Goal: Browse casually: Explore the website without a specific task or goal

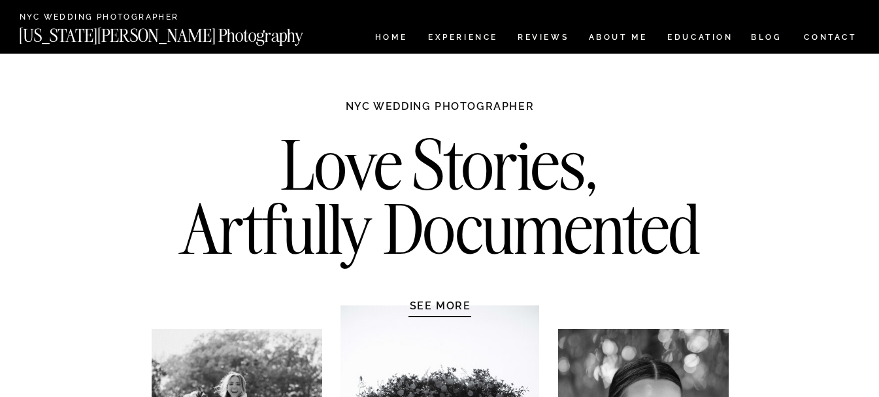
click at [377, 152] on h2 "Love Stories, Artfully Documented" at bounding box center [440, 201] width 549 height 137
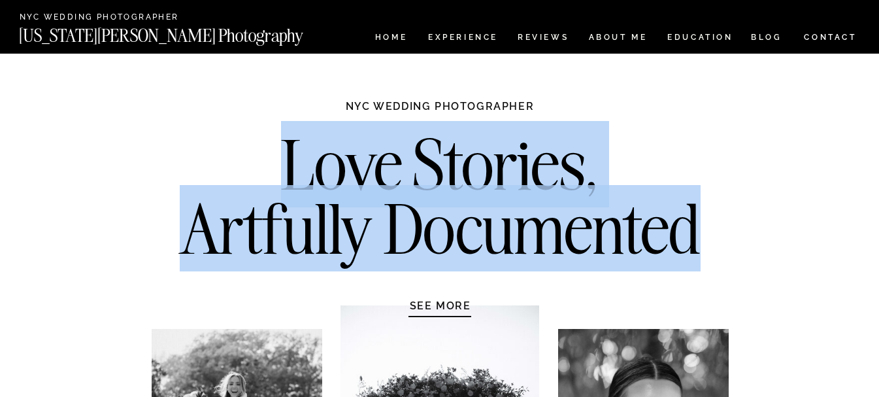
drag, startPoint x: 377, startPoint y: 152, endPoint x: 534, endPoint y: 206, distance: 166.1
click at [534, 206] on h2 "Love Stories, Artfully Documented" at bounding box center [440, 201] width 549 height 137
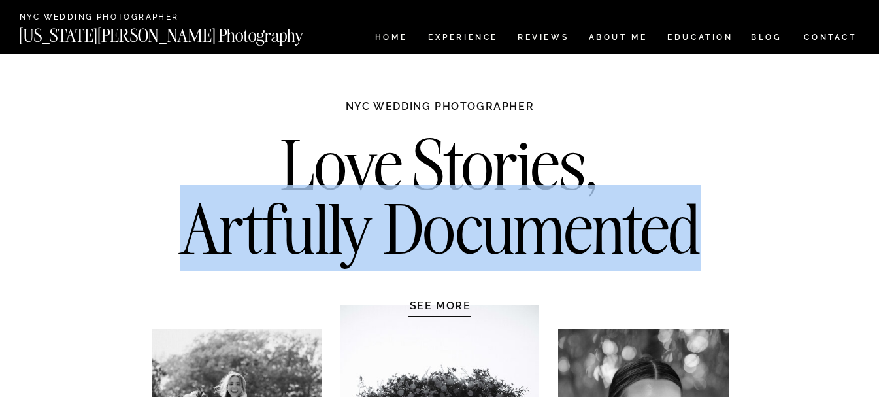
drag, startPoint x: 534, startPoint y: 206, endPoint x: 256, endPoint y: 190, distance: 278.3
click at [256, 190] on h2 "Love Stories, Artfully Documented" at bounding box center [440, 201] width 549 height 137
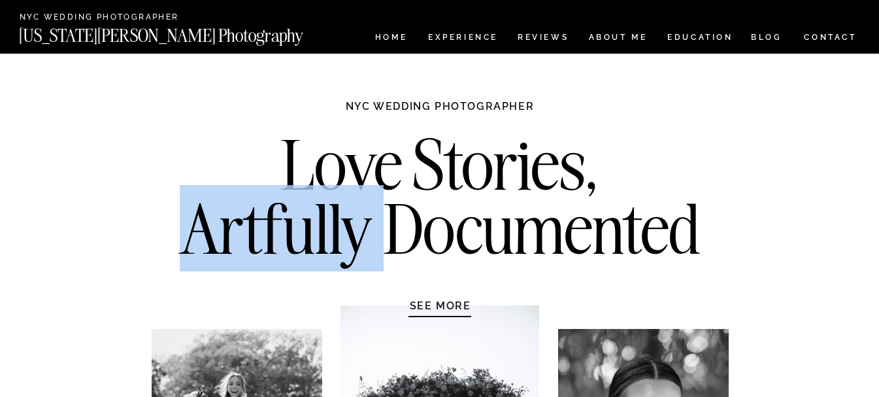
click at [256, 190] on h2 "Love Stories, Artfully Documented" at bounding box center [440, 201] width 549 height 137
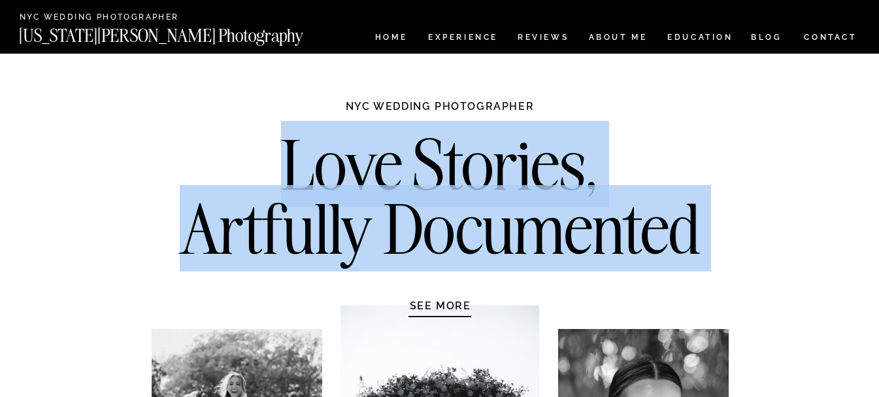
drag, startPoint x: 256, startPoint y: 190, endPoint x: 479, endPoint y: 180, distance: 223.2
click at [479, 180] on h2 "Love Stories, Artfully Documented" at bounding box center [440, 201] width 549 height 137
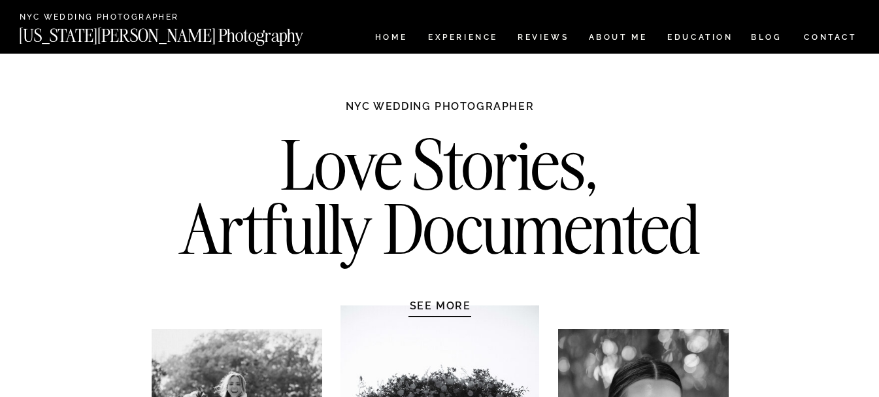
click at [481, 178] on h2 "Love Stories, Artfully Documented" at bounding box center [440, 201] width 549 height 137
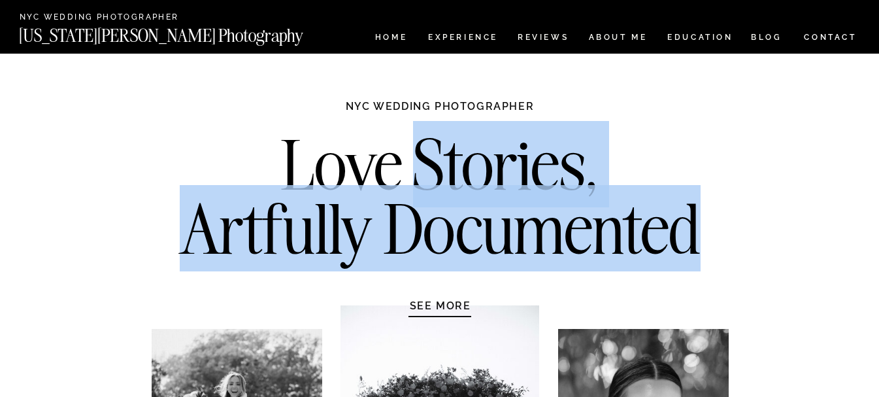
drag, startPoint x: 481, startPoint y: 178, endPoint x: 383, endPoint y: 201, distance: 100.1
click at [383, 201] on h2 "Love Stories, Artfully Documented" at bounding box center [440, 201] width 549 height 137
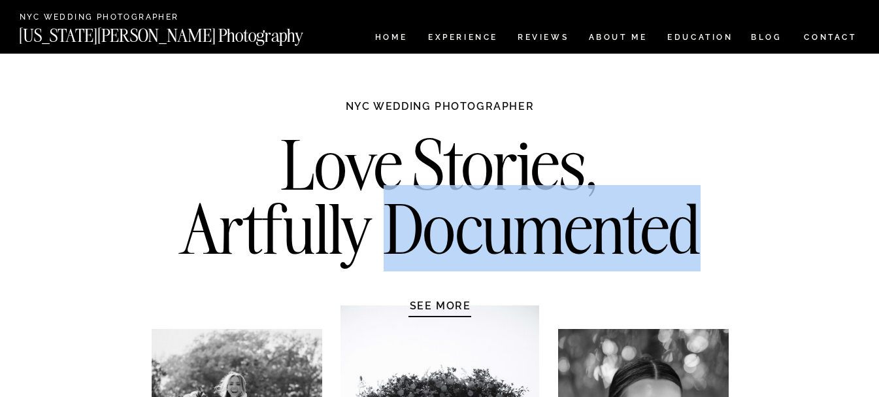
click at [383, 201] on h2 "Love Stories, Artfully Documented" at bounding box center [440, 201] width 549 height 137
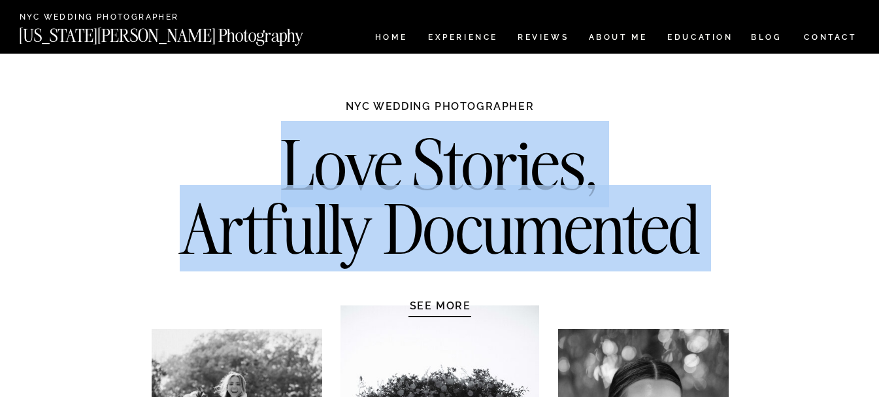
drag, startPoint x: 383, startPoint y: 201, endPoint x: 462, endPoint y: 153, distance: 91.8
click at [462, 153] on h2 "Love Stories, Artfully Documented" at bounding box center [440, 201] width 549 height 137
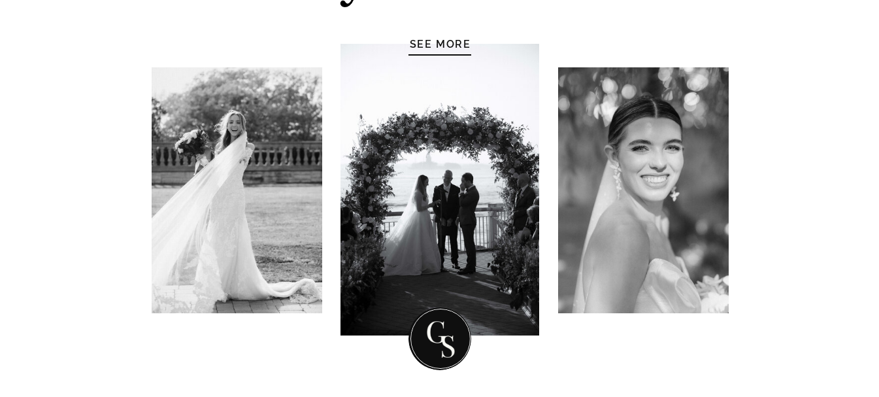
scroll to position [654, 0]
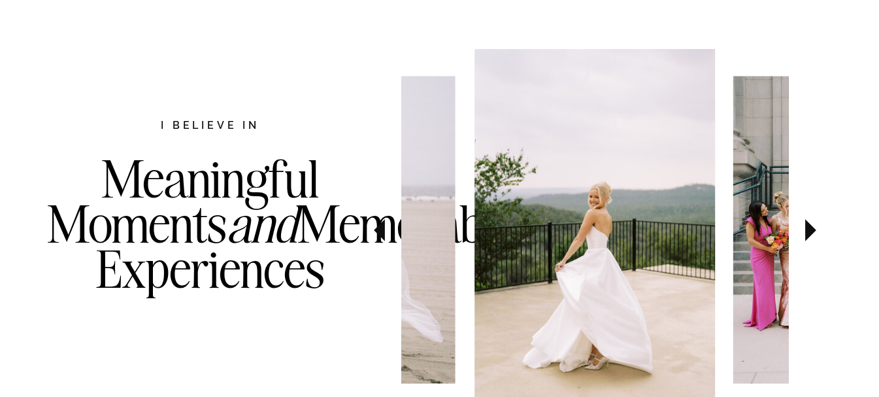
click at [179, 198] on h3 "Meaningful Moments and Memorable Experiences" at bounding box center [210, 250] width 327 height 188
drag, startPoint x: 179, startPoint y: 198, endPoint x: 216, endPoint y: 318, distance: 125.3
click at [216, 318] on h3 "Meaningful Moments and Memorable Experiences" at bounding box center [210, 250] width 327 height 188
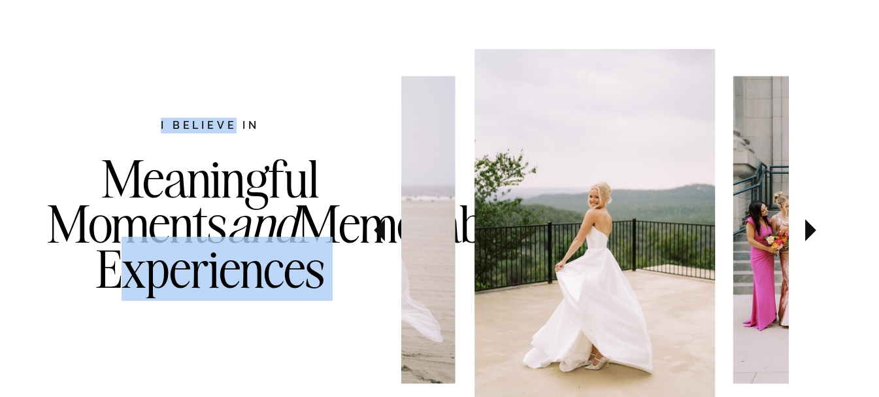
drag, startPoint x: 216, startPoint y: 318, endPoint x: 213, endPoint y: 133, distance: 184.4
click at [213, 133] on div "In a world saturated with beautiful imagery, I believe that all love stories , …" at bounding box center [440, 364] width 785 height 687
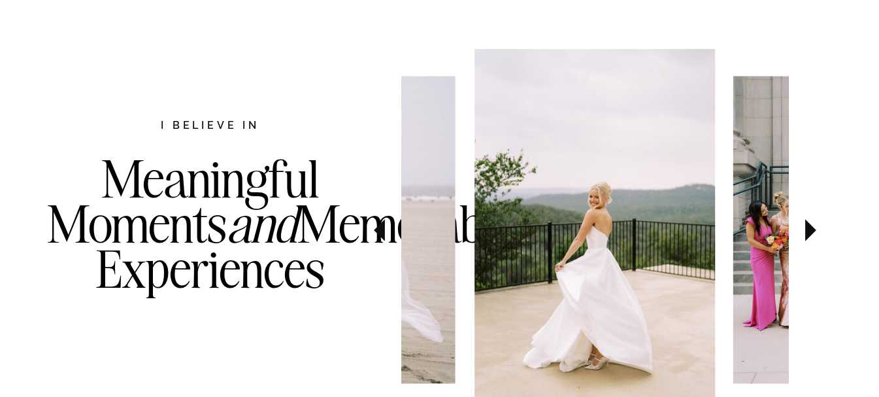
click at [211, 160] on h3 "Meaningful Moments and Memorable Experiences" at bounding box center [210, 250] width 327 height 188
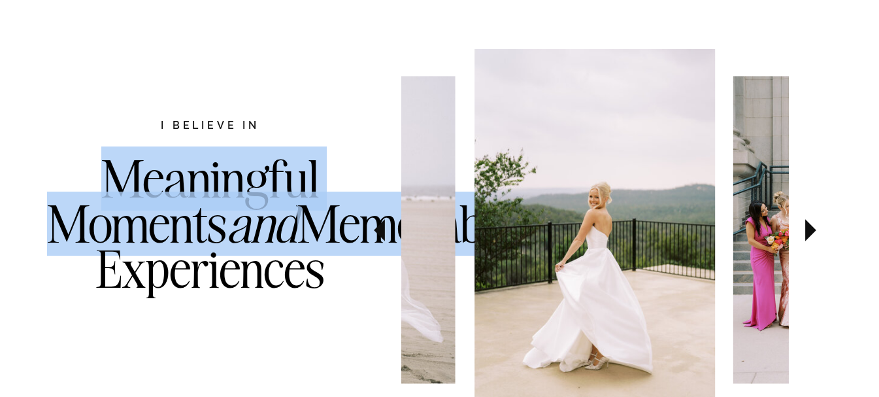
drag, startPoint x: 211, startPoint y: 160, endPoint x: 246, endPoint y: 285, distance: 129.6
click at [246, 285] on h3 "Meaningful Moments and Memorable Experiences" at bounding box center [210, 250] width 327 height 188
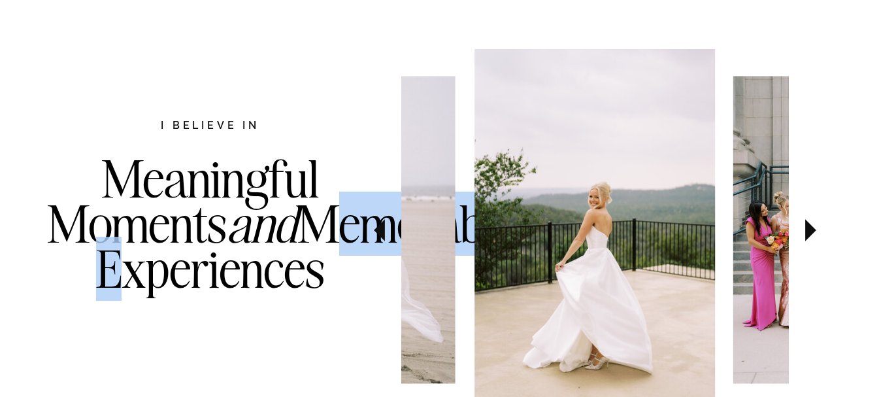
click at [246, 285] on h3 "Meaningful Moments and Memorable Experiences" at bounding box center [210, 250] width 327 height 188
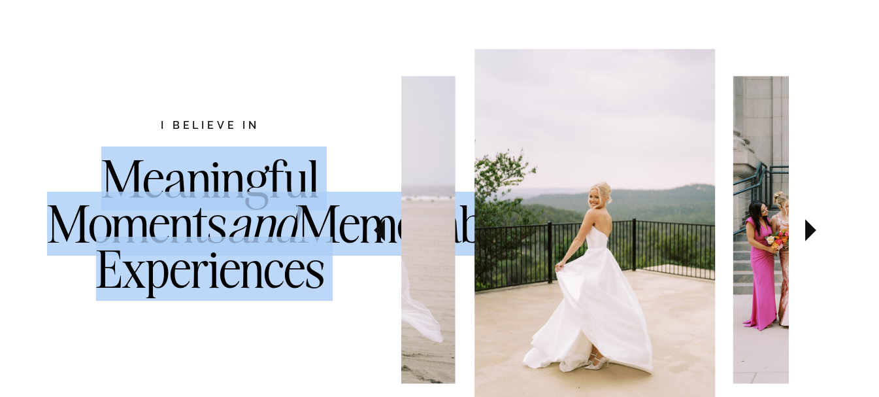
click at [246, 285] on h3 "Meaningful Moments and Memorable Experiences" at bounding box center [210, 250] width 327 height 188
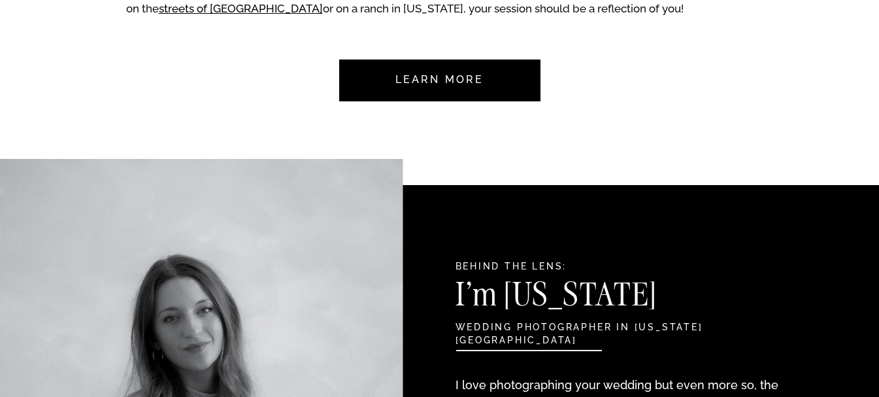
scroll to position [915, 0]
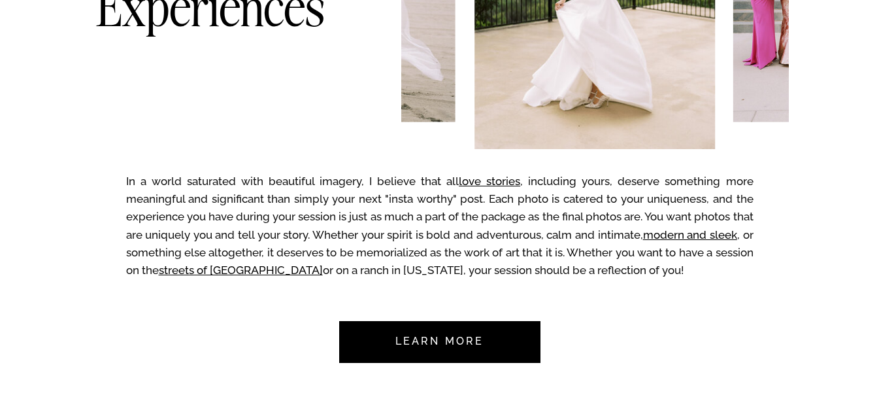
click at [247, 195] on p "In a world saturated with beautiful imagery, I believe that all love stories , …" at bounding box center [440, 229] width 628 height 113
click at [328, 186] on p "In a world saturated with beautiful imagery, I believe that all love stories , …" at bounding box center [440, 229] width 628 height 113
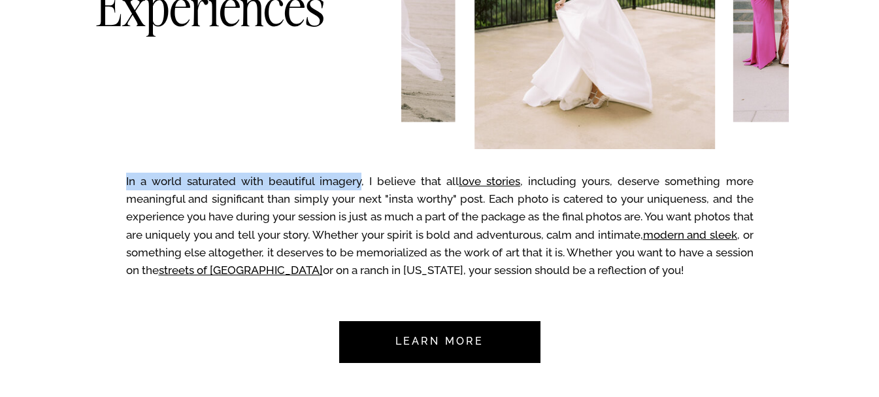
drag, startPoint x: 328, startPoint y: 186, endPoint x: 481, endPoint y: 171, distance: 153.7
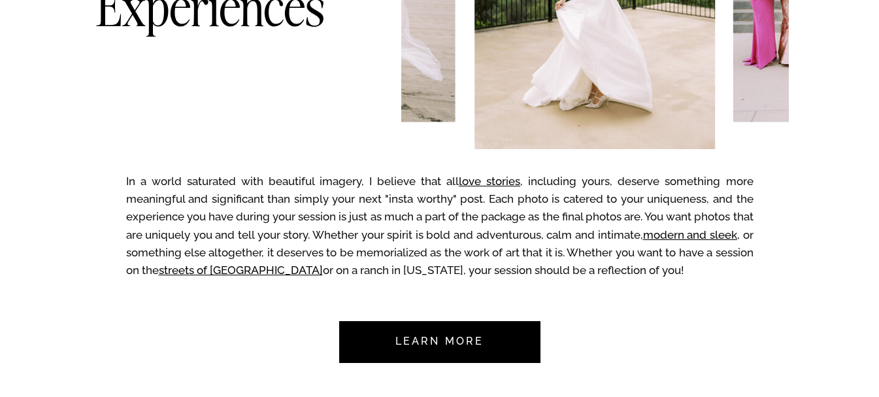
click at [551, 182] on p "In a world saturated with beautiful imagery, I believe that all love stories , …" at bounding box center [440, 229] width 628 height 113
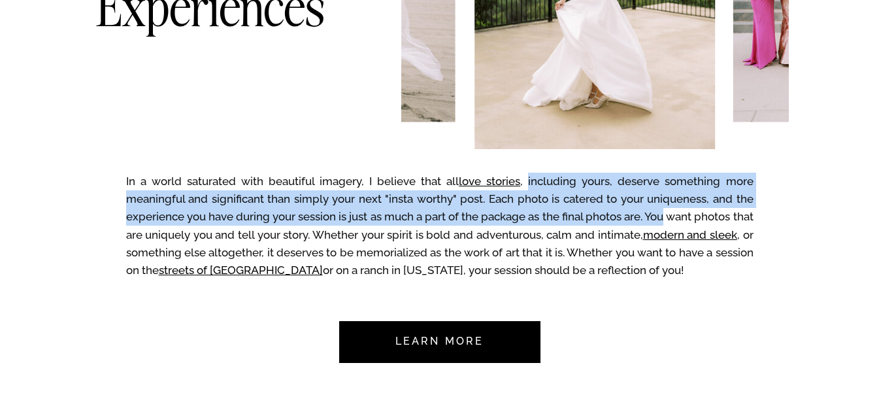
drag, startPoint x: 551, startPoint y: 182, endPoint x: 665, endPoint y: 218, distance: 119.3
click at [665, 218] on p "In a world saturated with beautiful imagery, I believe that all love stories , …" at bounding box center [440, 229] width 628 height 113
click at [668, 218] on p "In a world saturated with beautiful imagery, I believe that all love stories , …" at bounding box center [440, 229] width 628 height 113
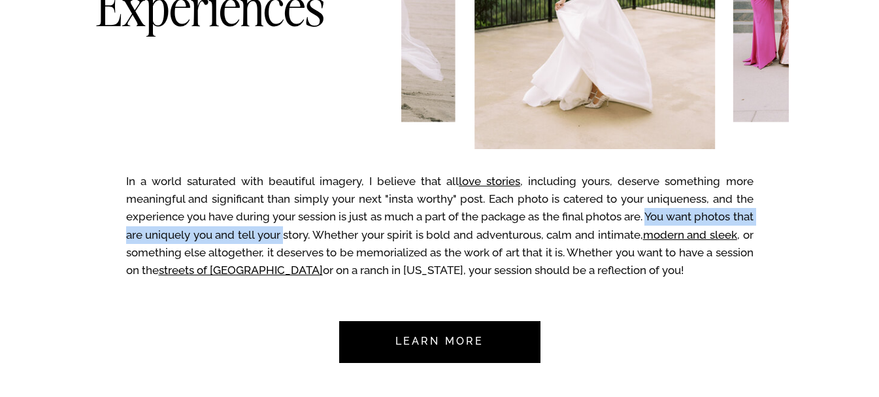
drag, startPoint x: 668, startPoint y: 218, endPoint x: 309, endPoint y: 242, distance: 359.1
click at [309, 242] on p "In a world saturated with beautiful imagery, I believe that all love stories , …" at bounding box center [440, 229] width 628 height 113
click at [676, 212] on p "In a world saturated with beautiful imagery, I believe that all love stories , …" at bounding box center [440, 229] width 628 height 113
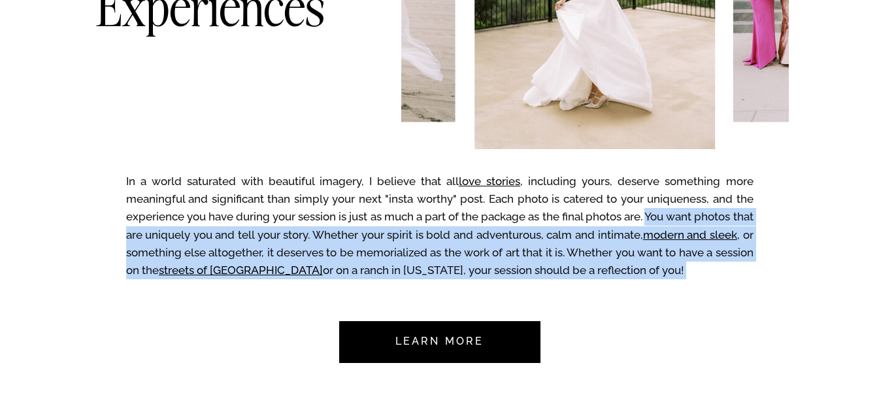
drag, startPoint x: 676, startPoint y: 212, endPoint x: 637, endPoint y: 271, distance: 71.3
click at [636, 272] on p "In a world saturated with beautiful imagery, I believe that all love stories , …" at bounding box center [440, 229] width 628 height 113
click at [638, 271] on p "In a world saturated with beautiful imagery, I believe that all love stories , …" at bounding box center [440, 229] width 628 height 113
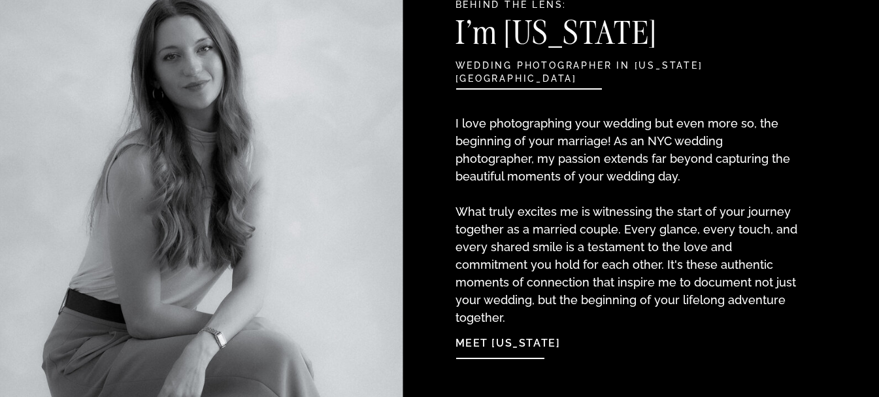
scroll to position [1308, 0]
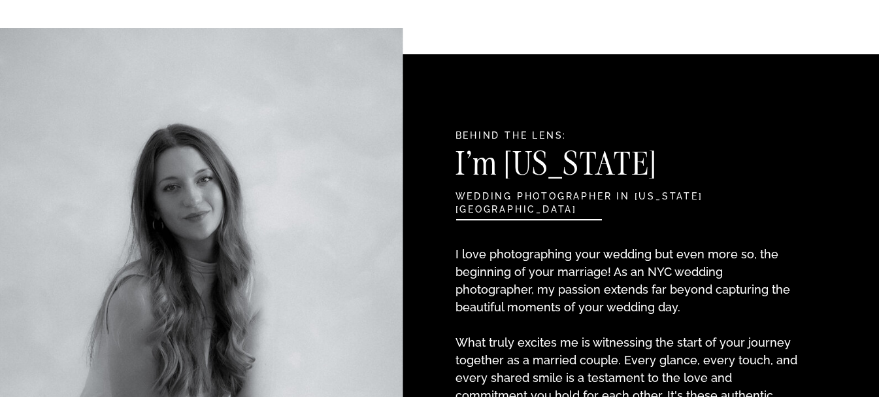
click at [500, 148] on h3 "I'm [US_STATE]" at bounding box center [598, 167] width 284 height 39
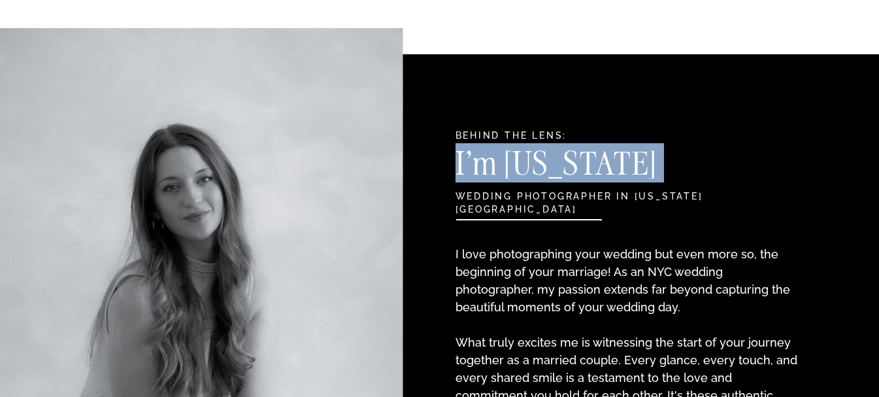
click at [500, 148] on h3 "I'm [US_STATE]" at bounding box center [598, 167] width 284 height 39
click at [508, 148] on h3 "I'm [US_STATE]" at bounding box center [598, 167] width 284 height 39
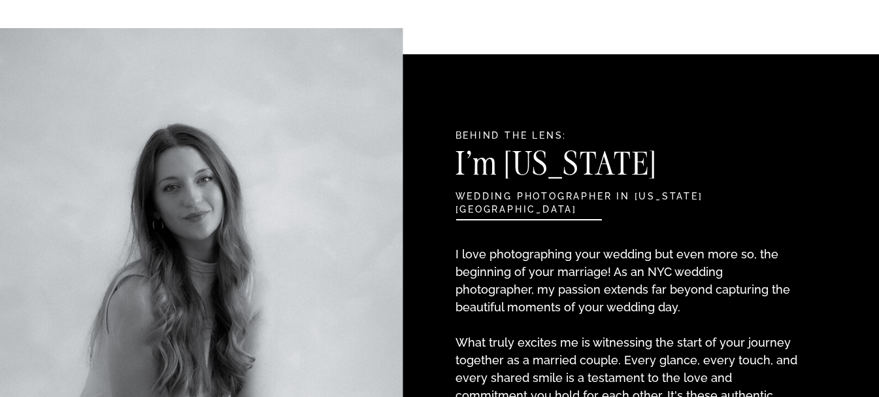
click at [515, 136] on h2 "Behind the Lens:" at bounding box center [595, 136] width 278 height 14
click at [501, 158] on h3 "I'm [US_STATE]" at bounding box center [598, 167] width 284 height 39
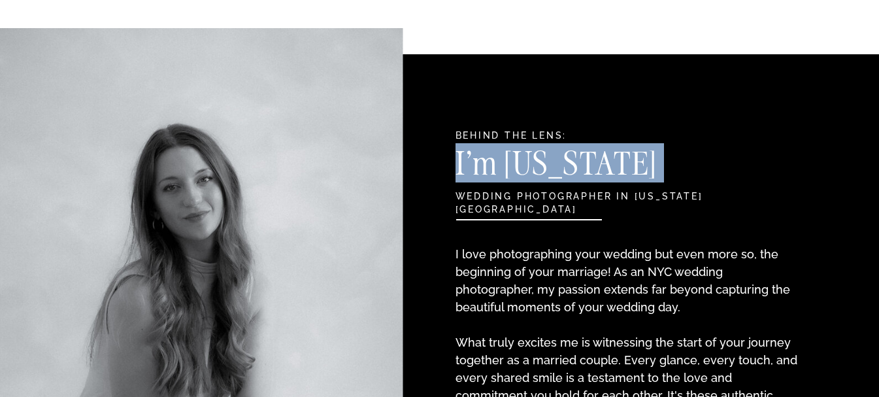
drag, startPoint x: 501, startPoint y: 158, endPoint x: 488, endPoint y: 158, distance: 13.1
click at [488, 158] on h3 "I'm [US_STATE]" at bounding box center [598, 167] width 284 height 39
click at [497, 186] on h3 "I'm [US_STATE]" at bounding box center [598, 167] width 284 height 39
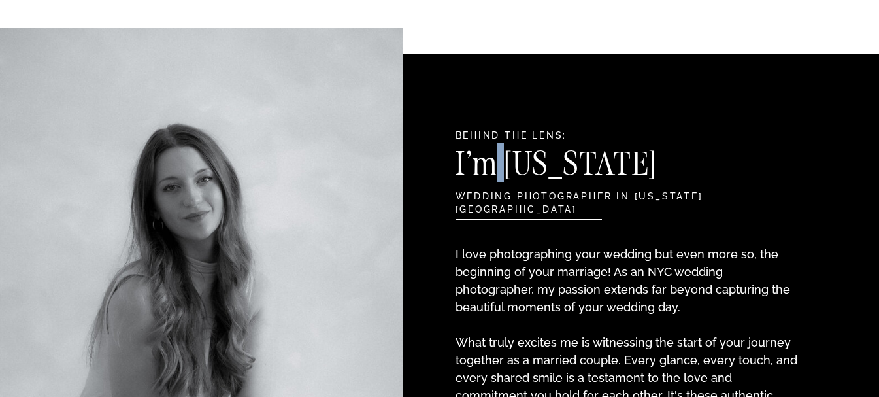
click at [497, 186] on h3 "I'm [US_STATE]" at bounding box center [598, 167] width 284 height 39
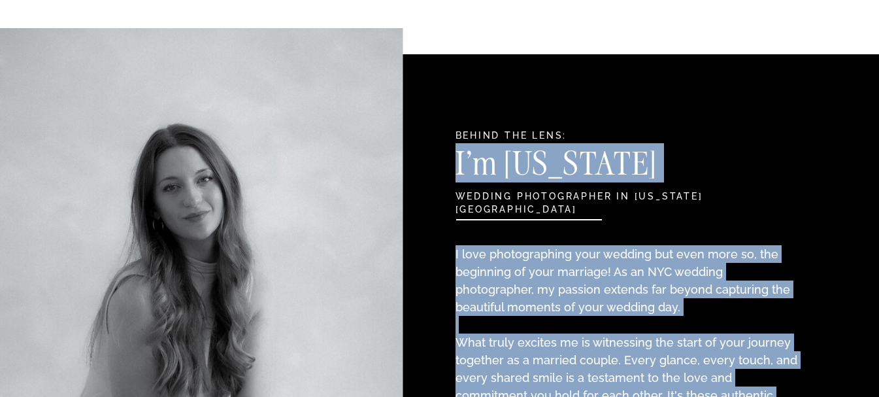
drag, startPoint x: 497, startPoint y: 186, endPoint x: 507, endPoint y: 188, distance: 10.8
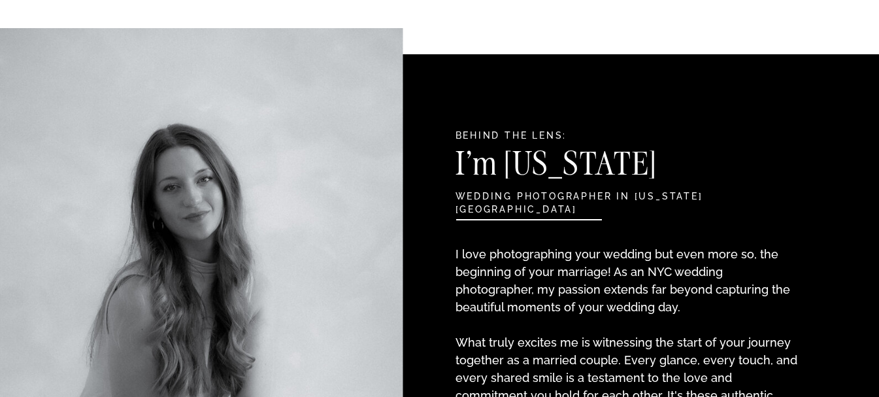
click at [643, 192] on h2 "wedding photographer in [US_STATE][GEOGRAPHIC_DATA]" at bounding box center [595, 197] width 278 height 14
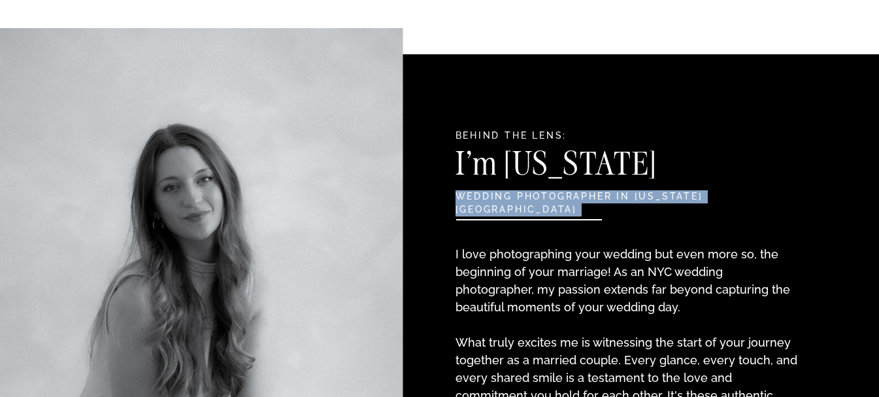
click at [643, 192] on h2 "wedding photographer in [US_STATE][GEOGRAPHIC_DATA]" at bounding box center [595, 197] width 278 height 14
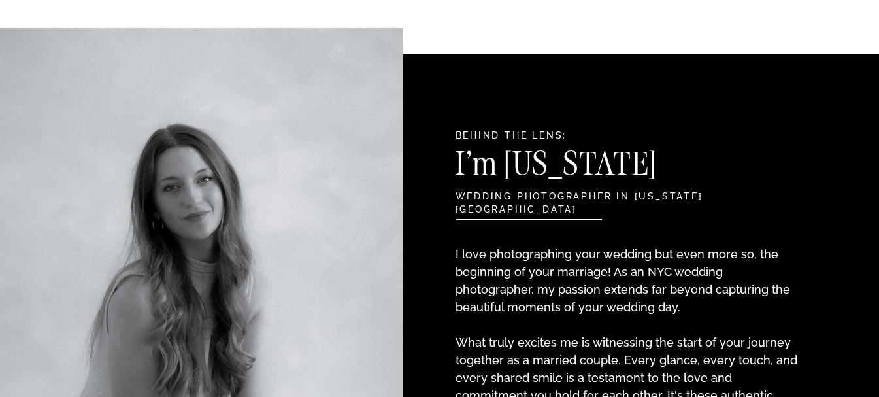
click at [716, 196] on h2 "wedding photographer in [US_STATE][GEOGRAPHIC_DATA]" at bounding box center [595, 197] width 278 height 14
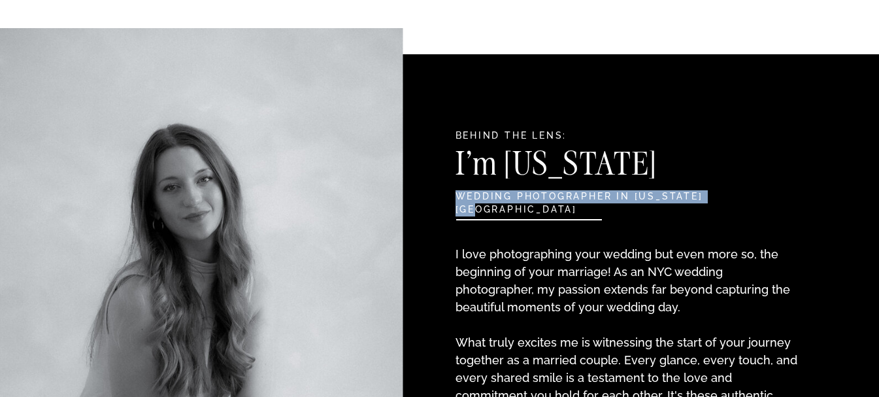
drag, startPoint x: 716, startPoint y: 196, endPoint x: 494, endPoint y: 199, distance: 222.3
click at [494, 199] on h2 "wedding photographer in [US_STATE][GEOGRAPHIC_DATA]" at bounding box center [595, 197] width 278 height 14
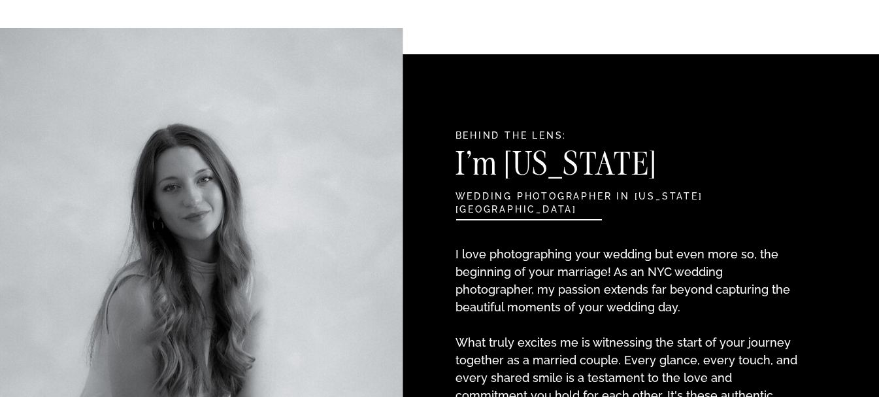
click at [507, 199] on h2 "wedding photographer in [US_STATE][GEOGRAPHIC_DATA]" at bounding box center [595, 197] width 278 height 14
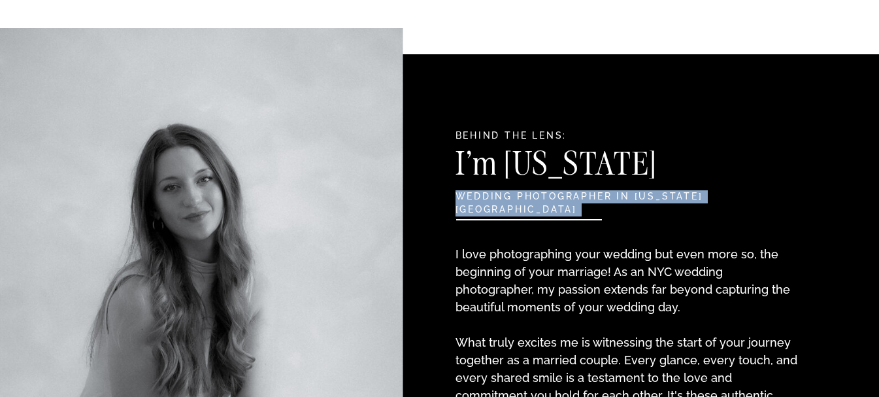
click at [508, 199] on h2 "wedding photographer in [US_STATE][GEOGRAPHIC_DATA]" at bounding box center [595, 197] width 278 height 14
click at [539, 199] on h2 "wedding photographer in [US_STATE][GEOGRAPHIC_DATA]" at bounding box center [595, 197] width 278 height 14
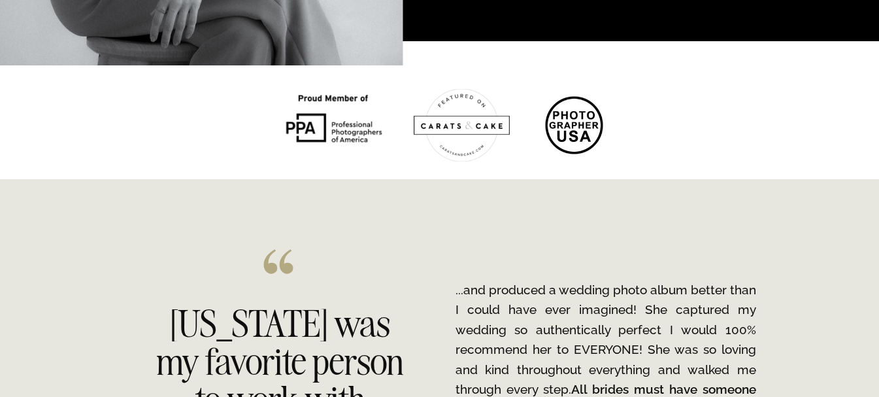
scroll to position [2092, 0]
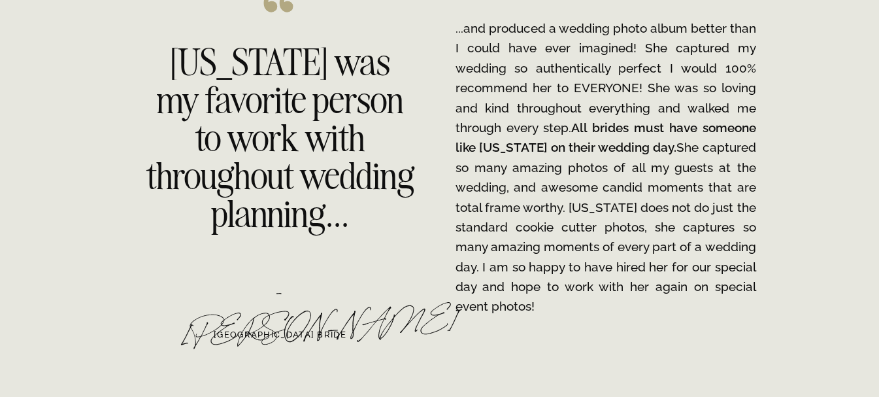
click at [215, 74] on h2 "[US_STATE] was my favorite person to work with throughout wedding planning..." at bounding box center [280, 134] width 268 height 182
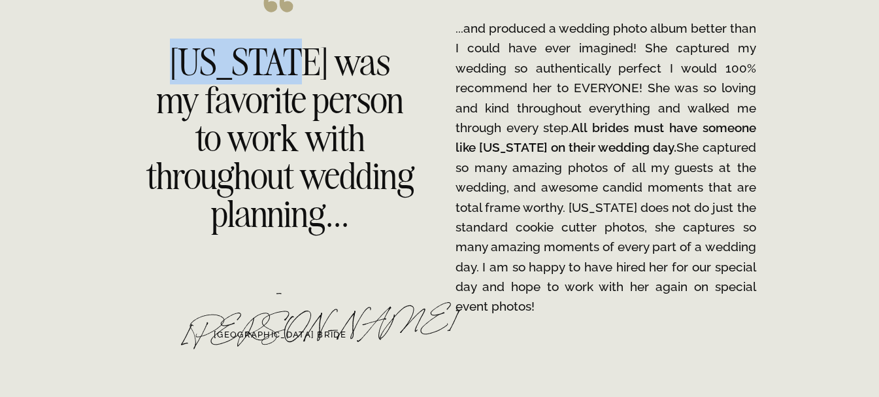
click at [215, 74] on h2 "[US_STATE] was my favorite person to work with throughout wedding planning..." at bounding box center [280, 134] width 268 height 182
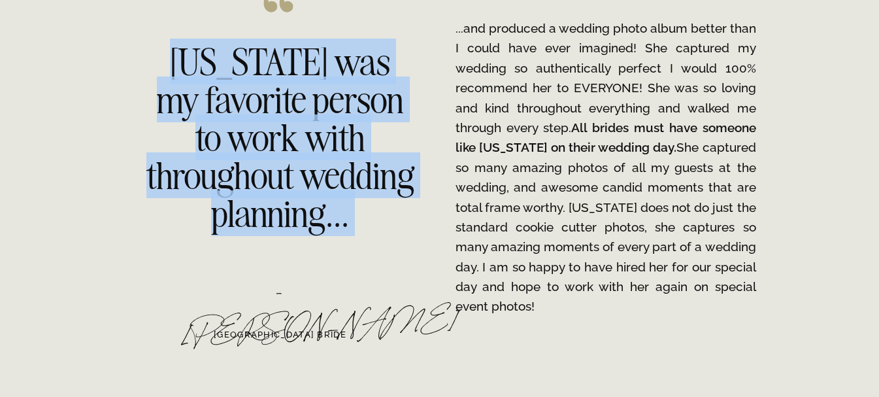
click at [215, 74] on h2 "[US_STATE] was my favorite person to work with throughout wedding planning..." at bounding box center [280, 134] width 268 height 182
click at [242, 104] on h2 "[US_STATE] was my favorite person to work with throughout wedding planning..." at bounding box center [280, 134] width 268 height 182
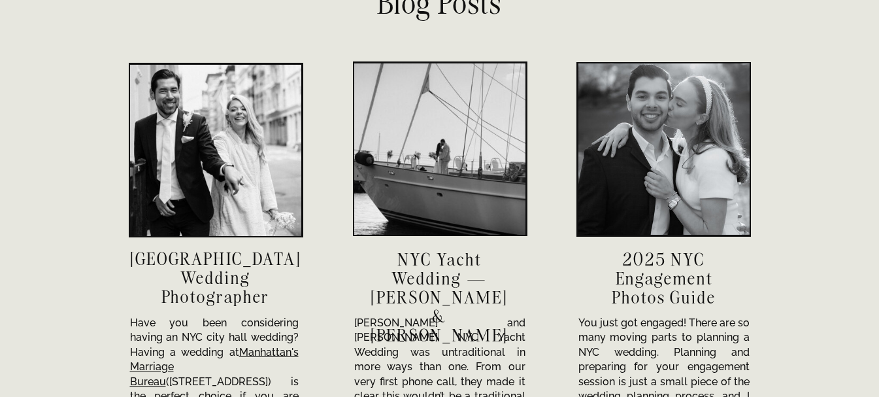
scroll to position [4577, 0]
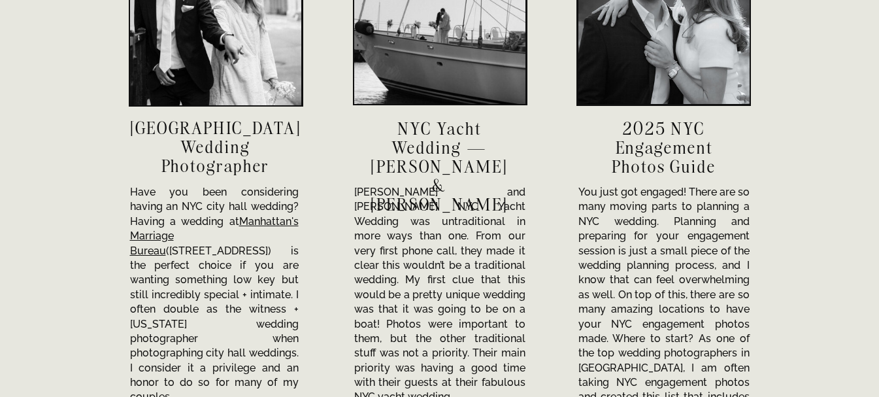
click at [275, 193] on p "Have you been considering having an NYC city hall wedding? Having a wedding at …" at bounding box center [214, 279] width 169 height 188
drag, startPoint x: 275, startPoint y: 193, endPoint x: 231, endPoint y: 207, distance: 46.1
click at [231, 207] on p "Have you been considering having an NYC city hall wedding? Having a wedding at …" at bounding box center [214, 279] width 169 height 188
drag, startPoint x: 231, startPoint y: 207, endPoint x: 153, endPoint y: 211, distance: 77.9
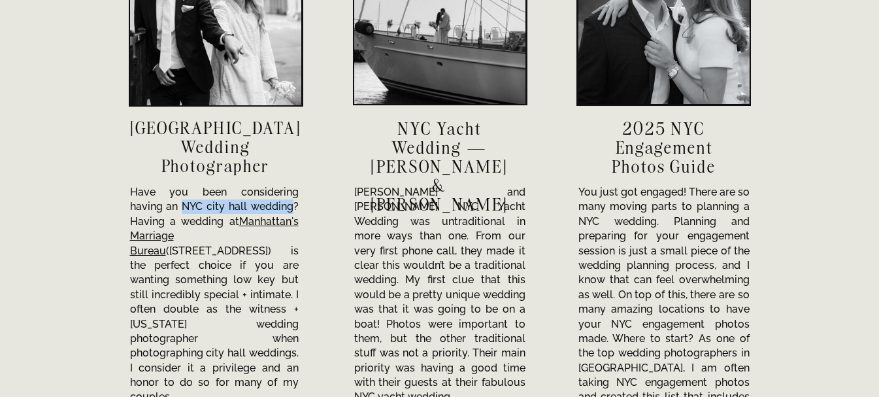
click at [153, 211] on p "Have you been considering having an NYC city hall wedding? Having a wedding at …" at bounding box center [214, 279] width 169 height 188
drag, startPoint x: 153, startPoint y: 211, endPoint x: 201, endPoint y: 207, distance: 47.8
click at [201, 207] on p "Have you been considering having an NYC city hall wedding? Having a wedding at …" at bounding box center [214, 279] width 169 height 188
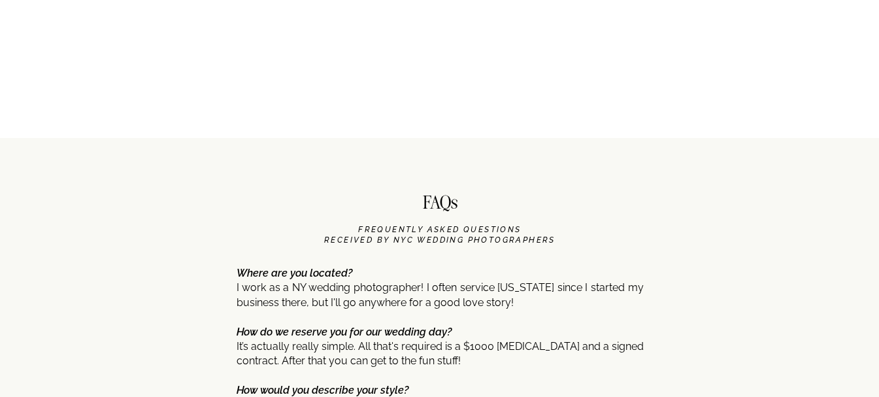
scroll to position [6408, 0]
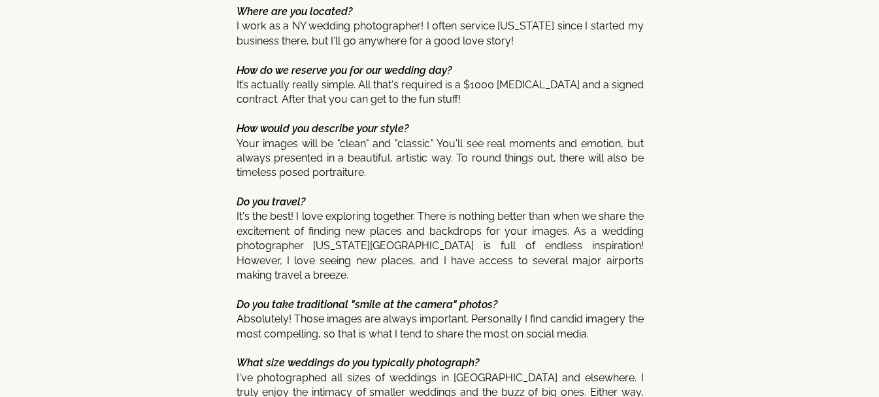
click at [298, 69] on b "How do we reserve you for our wedding day?" at bounding box center [344, 70] width 215 height 12
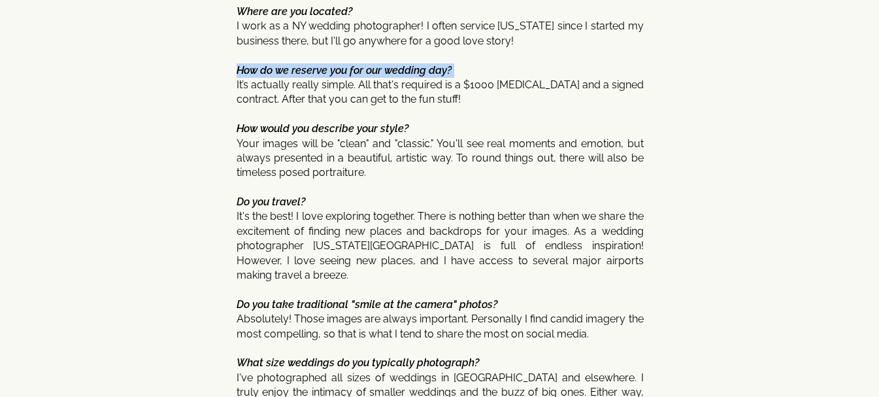
click at [298, 69] on b "How do we reserve you for our wedding day?" at bounding box center [344, 70] width 215 height 12
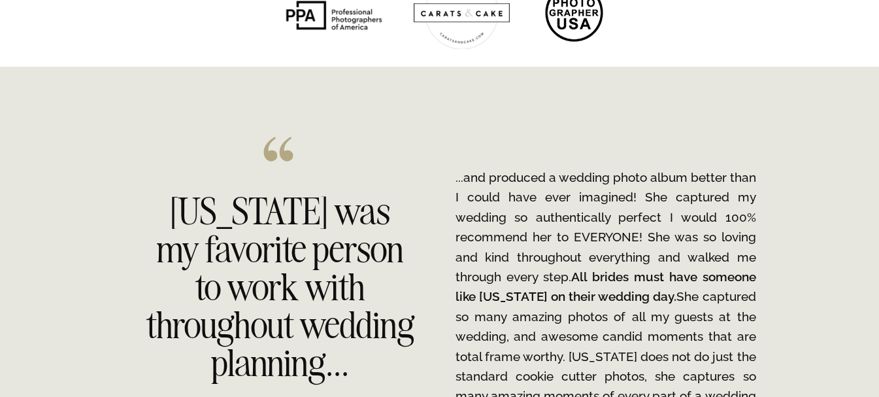
scroll to position [0, 0]
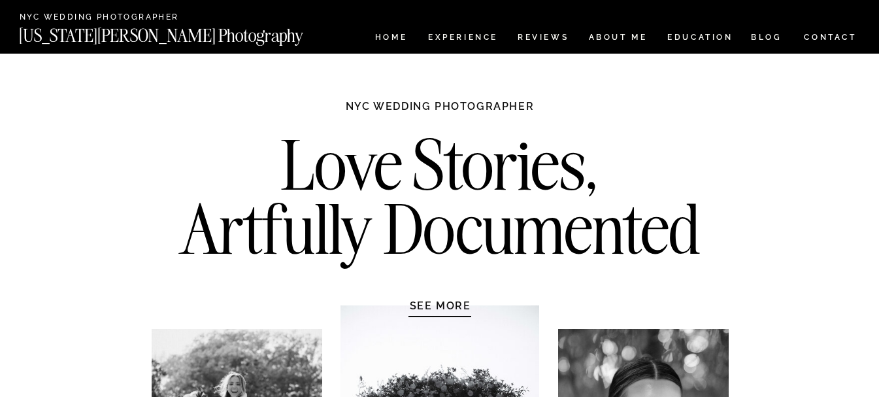
click at [386, 137] on h2 "Love Stories, Artfully Documented" at bounding box center [440, 201] width 549 height 137
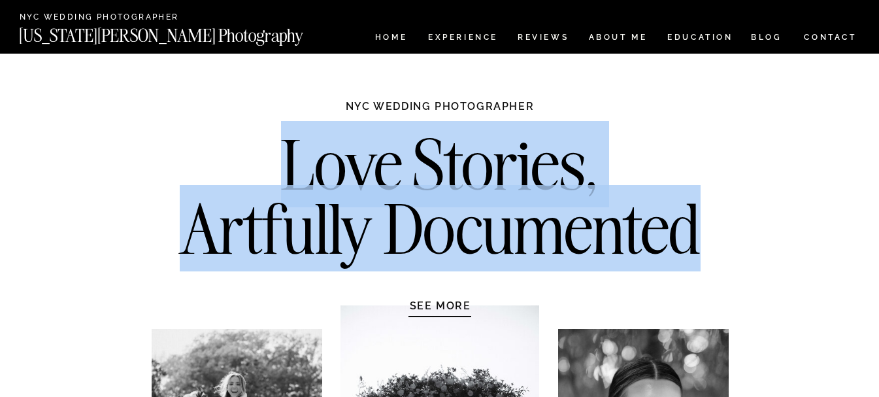
drag, startPoint x: 386, startPoint y: 137, endPoint x: 555, endPoint y: 237, distance: 195.8
click at [565, 235] on h2 "Love Stories, Artfully Documented" at bounding box center [440, 201] width 549 height 137
click at [555, 237] on h2 "Love Stories, Artfully Documented" at bounding box center [440, 201] width 549 height 137
drag, startPoint x: 555, startPoint y: 237, endPoint x: 341, endPoint y: 166, distance: 225.8
click at [341, 166] on h2 "Love Stories, Artfully Documented" at bounding box center [440, 201] width 549 height 137
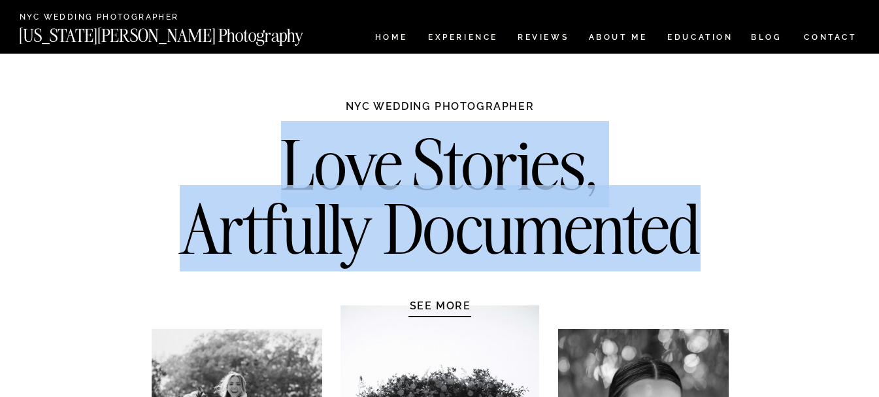
click at [341, 166] on h2 "Love Stories, Artfully Documented" at bounding box center [440, 201] width 549 height 137
drag, startPoint x: 341, startPoint y: 166, endPoint x: 527, endPoint y: 241, distance: 200.7
click at [527, 241] on h2 "Love Stories, Artfully Documented" at bounding box center [440, 201] width 549 height 137
drag, startPoint x: 527, startPoint y: 241, endPoint x: 309, endPoint y: 143, distance: 239.1
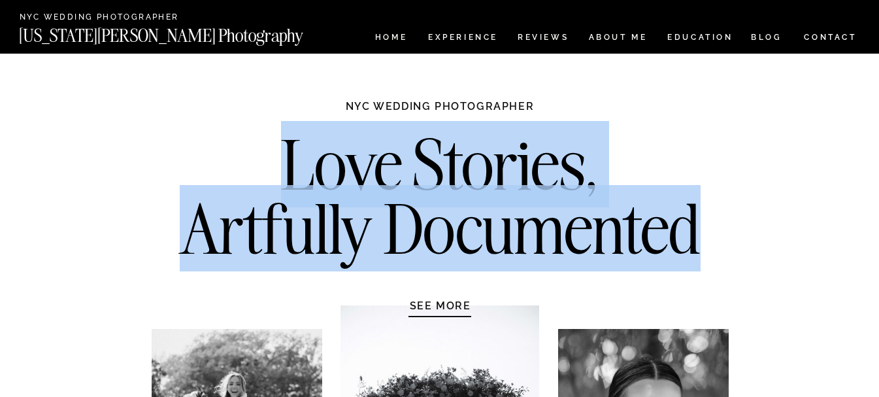
click at [309, 143] on h2 "Love Stories, Artfully Documented" at bounding box center [440, 201] width 549 height 137
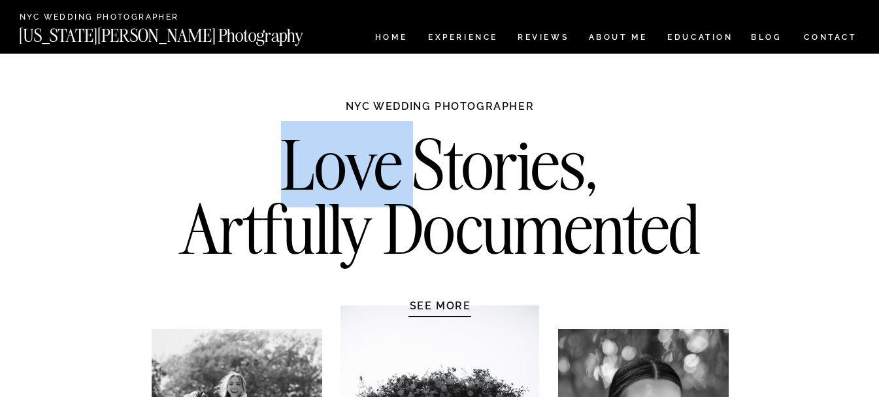
click at [309, 143] on h2 "Love Stories, Artfully Documented" at bounding box center [440, 201] width 549 height 137
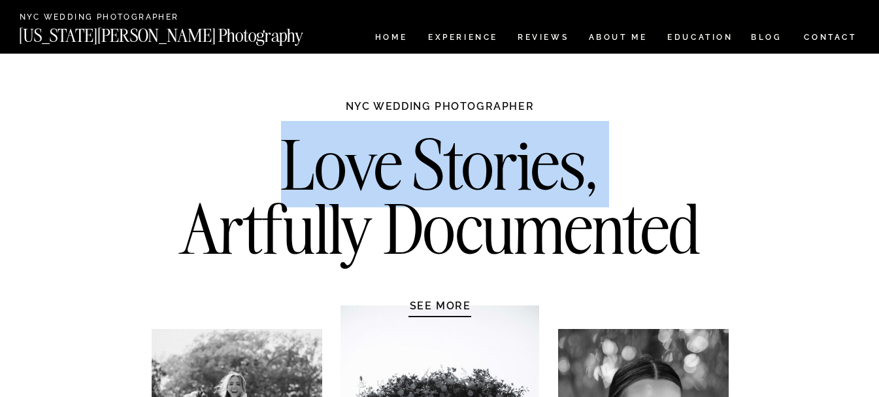
drag, startPoint x: 309, startPoint y: 143, endPoint x: 430, endPoint y: 179, distance: 126.0
click at [428, 178] on h2 "Love Stories, Artfully Documented" at bounding box center [440, 201] width 549 height 137
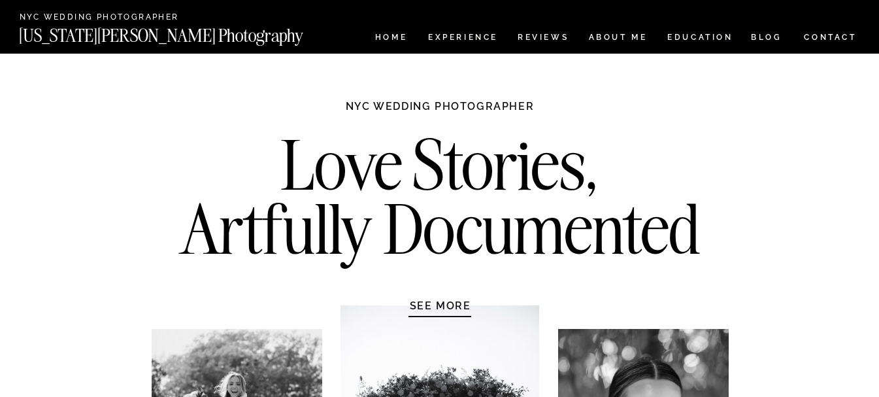
click at [435, 216] on h2 "Love Stories, Artfully Documented" at bounding box center [440, 201] width 549 height 137
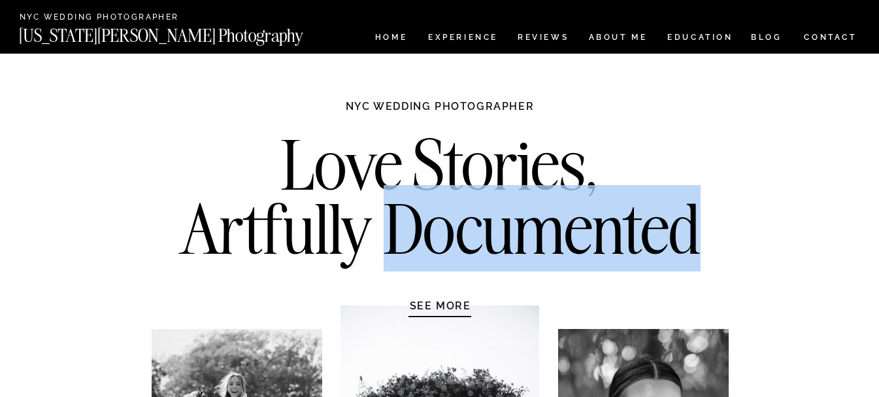
click at [435, 216] on h2 "Love Stories, Artfully Documented" at bounding box center [440, 201] width 549 height 137
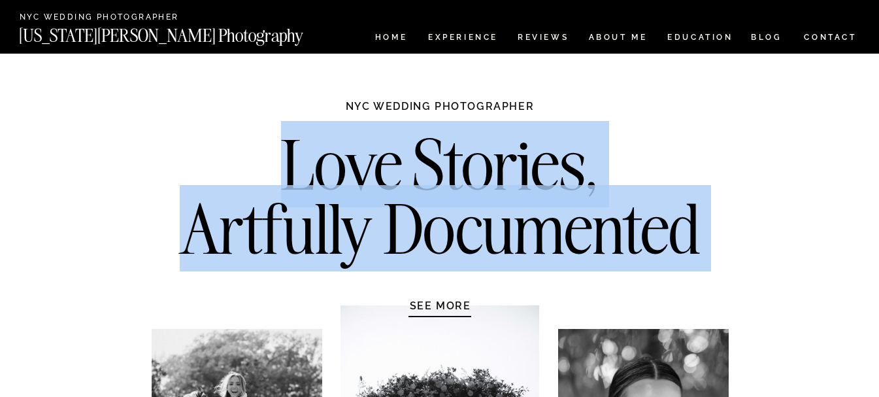
drag, startPoint x: 435, startPoint y: 216, endPoint x: 386, endPoint y: 176, distance: 63.6
click at [386, 176] on h2 "Love Stories, Artfully Documented" at bounding box center [440, 201] width 549 height 137
click at [385, 171] on h2 "Love Stories, Artfully Documented" at bounding box center [440, 201] width 549 height 137
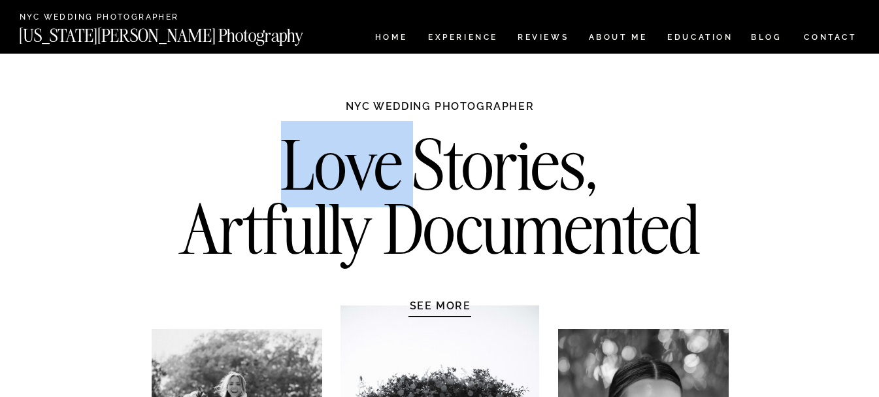
click at [385, 171] on h2 "Love Stories, Artfully Documented" at bounding box center [440, 201] width 549 height 137
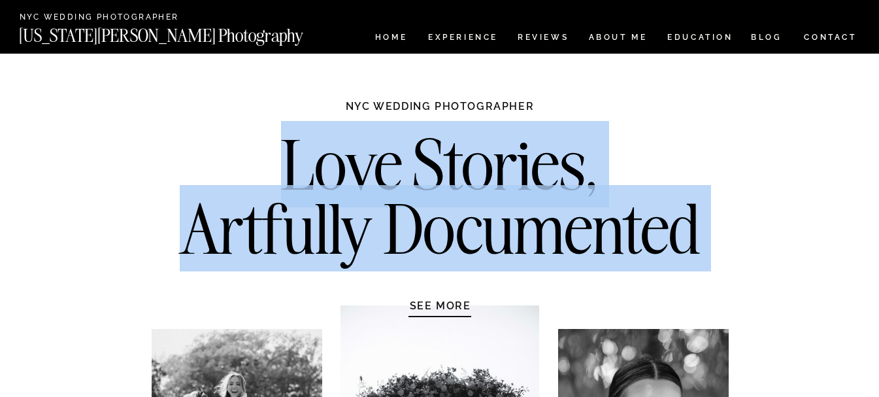
drag, startPoint x: 385, startPoint y: 171, endPoint x: 415, endPoint y: 208, distance: 47.5
click at [415, 208] on h2 "Love Stories, Artfully Documented" at bounding box center [440, 201] width 549 height 137
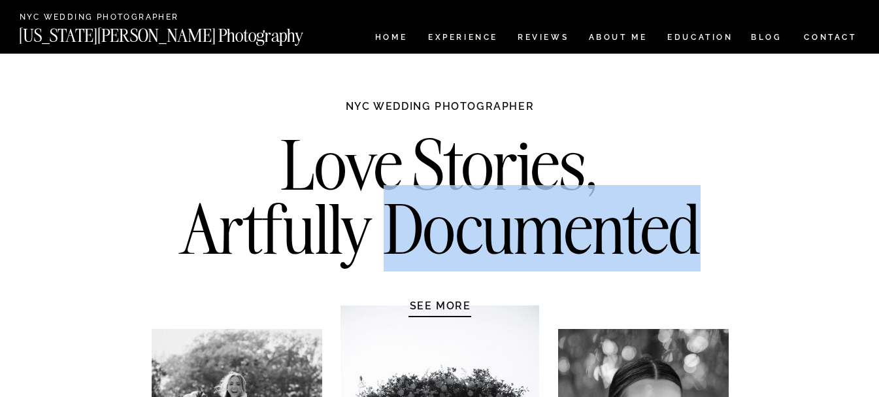
click at [415, 208] on h2 "Love Stories, Artfully Documented" at bounding box center [440, 201] width 549 height 137
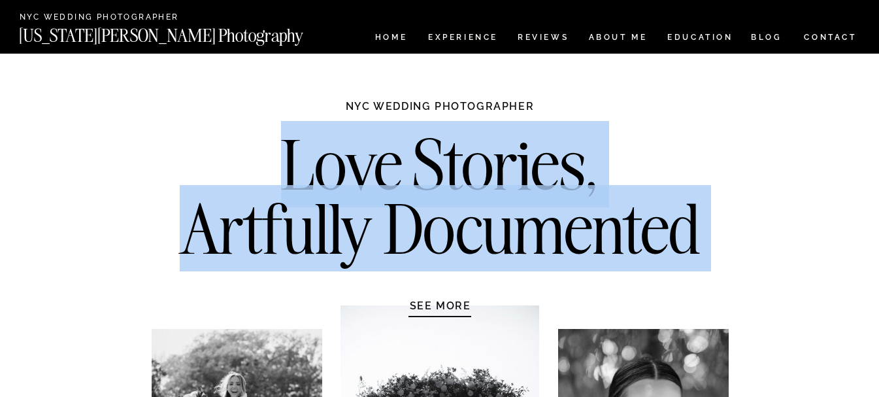
drag, startPoint x: 415, startPoint y: 208, endPoint x: 324, endPoint y: 159, distance: 103.3
click at [324, 159] on h2 "Love Stories, Artfully Documented" at bounding box center [440, 201] width 549 height 137
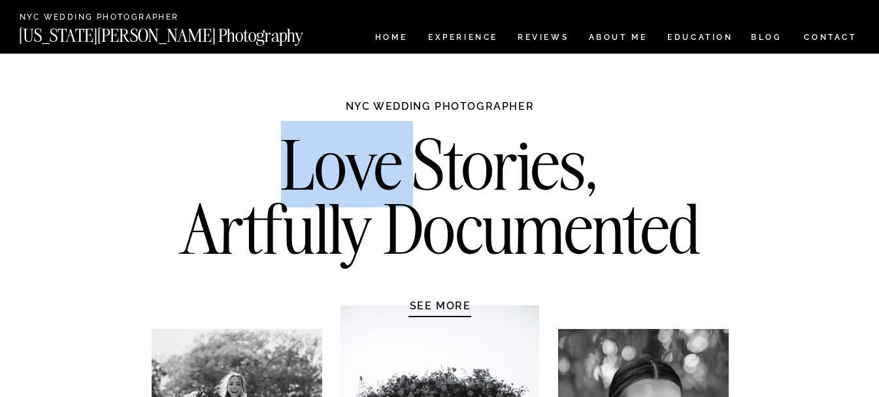
click at [324, 159] on h2 "Love Stories, Artfully Documented" at bounding box center [440, 201] width 549 height 137
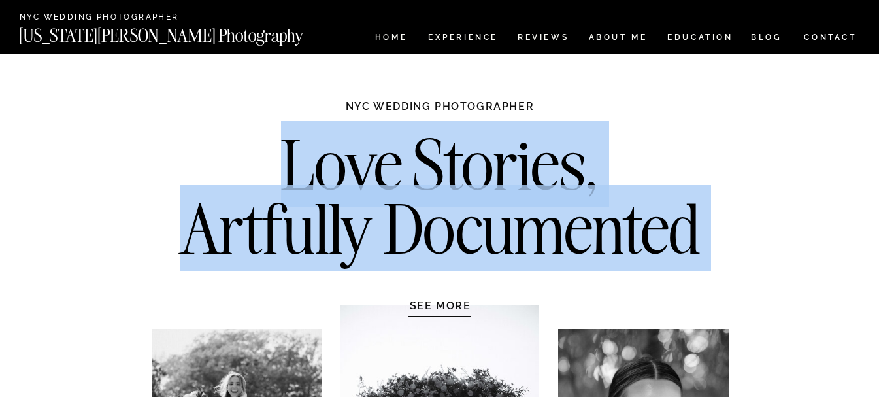
drag, startPoint x: 324, startPoint y: 159, endPoint x: 426, endPoint y: 216, distance: 116.8
click at [422, 216] on h2 "Love Stories, Artfully Documented" at bounding box center [440, 201] width 549 height 137
click at [426, 216] on h2 "Love Stories, Artfully Documented" at bounding box center [440, 201] width 549 height 137
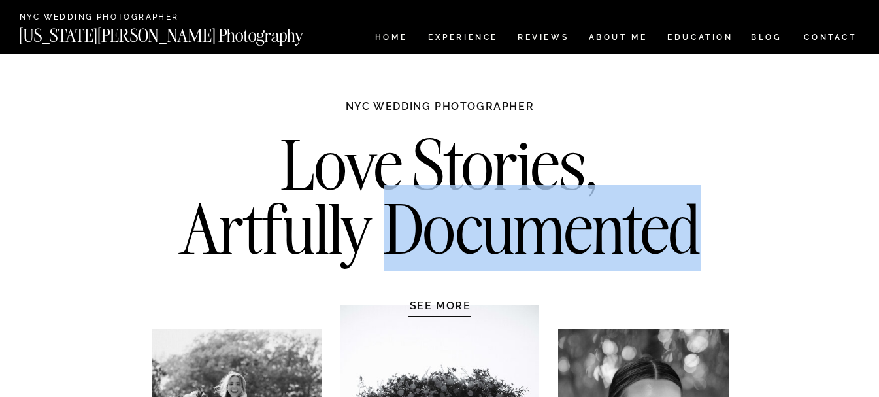
click at [426, 216] on h2 "Love Stories, Artfully Documented" at bounding box center [440, 201] width 549 height 137
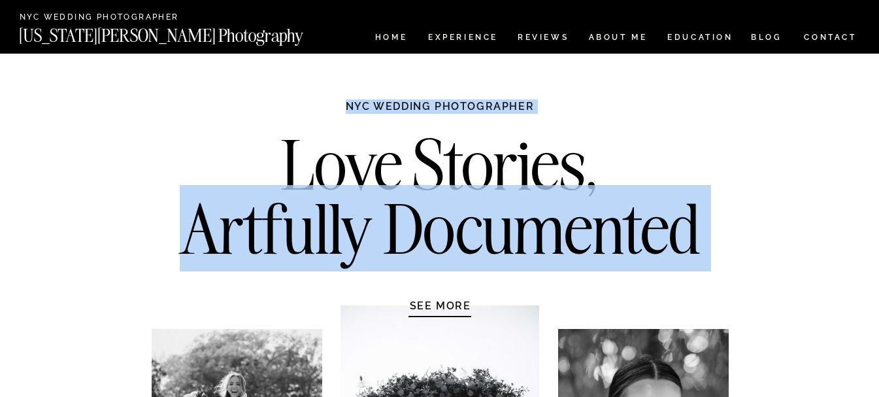
drag, startPoint x: 426, startPoint y: 216, endPoint x: 327, endPoint y: 119, distance: 138.3
click at [327, 119] on div "Love Stories, Artfully Documented NYC WEDDING PHOTOGRAPHER SEE MORE" at bounding box center [440, 364] width 785 height 621
click at [327, 119] on h1 "NYC WEDDING PHOTOGRAPHER" at bounding box center [440, 112] width 245 height 26
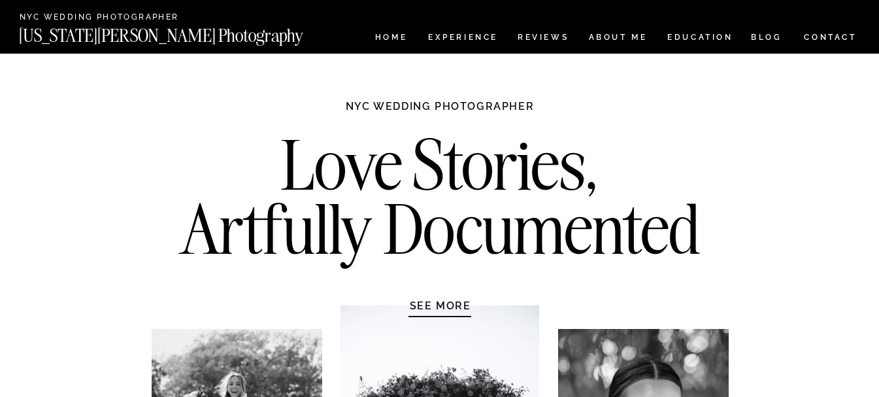
click at [466, 105] on h1 "NYC WEDDING PHOTOGRAPHER" at bounding box center [440, 112] width 245 height 26
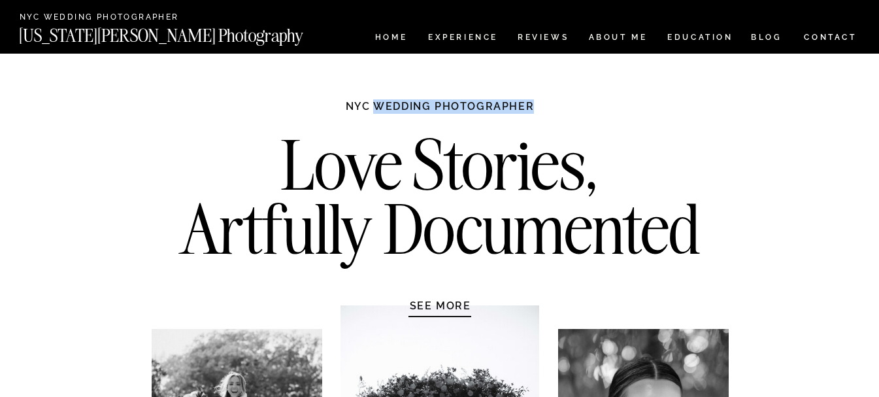
drag, startPoint x: 466, startPoint y: 105, endPoint x: 380, endPoint y: 106, distance: 86.3
click at [380, 106] on h1 "NYC WEDDING PHOTOGRAPHER" at bounding box center [440, 112] width 245 height 26
drag, startPoint x: 380, startPoint y: 106, endPoint x: 326, endPoint y: 109, distance: 54.3
click at [326, 109] on h1 "NYC WEDDING PHOTOGRAPHER" at bounding box center [440, 112] width 245 height 26
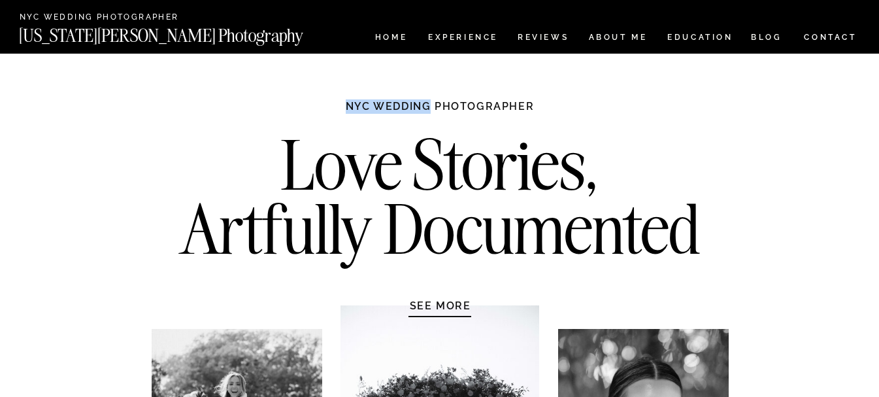
click at [326, 109] on h1 "NYC WEDDING PHOTOGRAPHER" at bounding box center [440, 112] width 245 height 26
drag, startPoint x: 326, startPoint y: 109, endPoint x: 454, endPoint y: 118, distance: 129.2
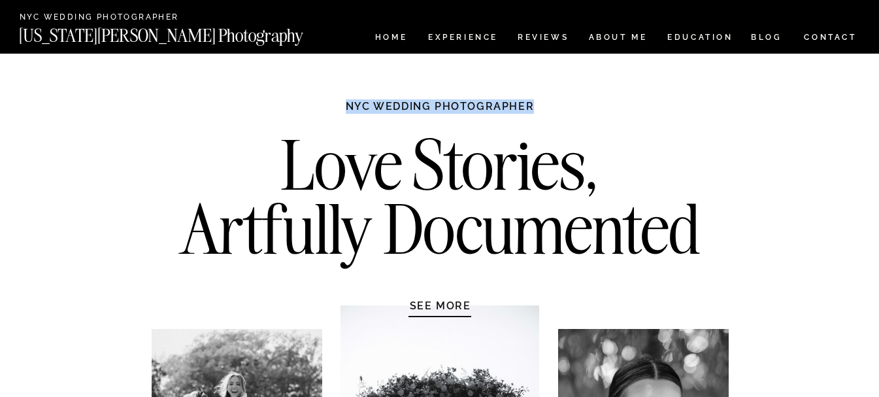
click at [454, 118] on h1 "NYC WEDDING PHOTOGRAPHER" at bounding box center [440, 112] width 245 height 26
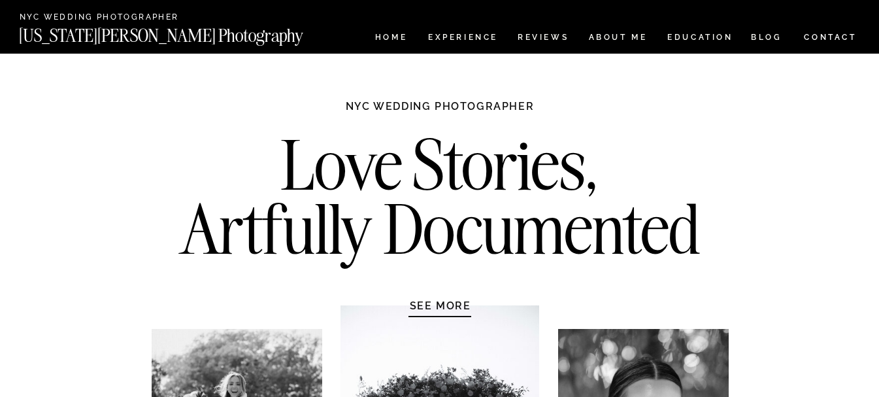
click at [490, 100] on h1 "NYC WEDDING PHOTOGRAPHER" at bounding box center [440, 112] width 245 height 26
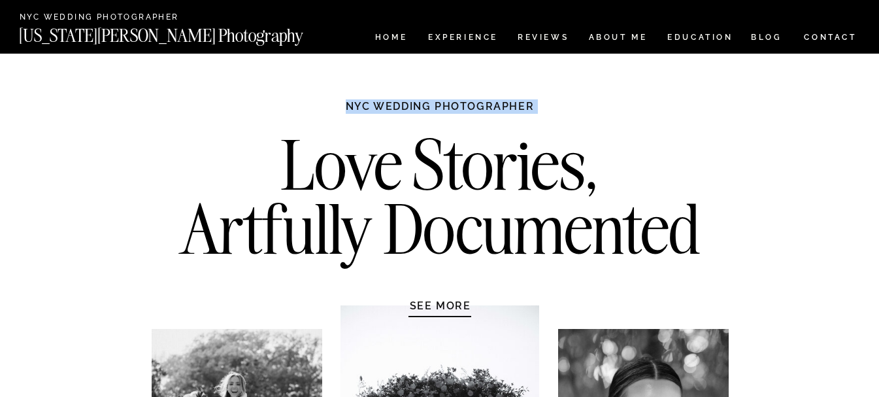
drag, startPoint x: 490, startPoint y: 100, endPoint x: 366, endPoint y: 106, distance: 124.4
click at [366, 106] on h1 "NYC WEDDING PHOTOGRAPHER" at bounding box center [440, 112] width 245 height 26
click at [366, 104] on h1 "NYC WEDDING PHOTOGRAPHER" at bounding box center [440, 112] width 245 height 26
drag, startPoint x: 366, startPoint y: 104, endPoint x: 443, endPoint y: 103, distance: 77.8
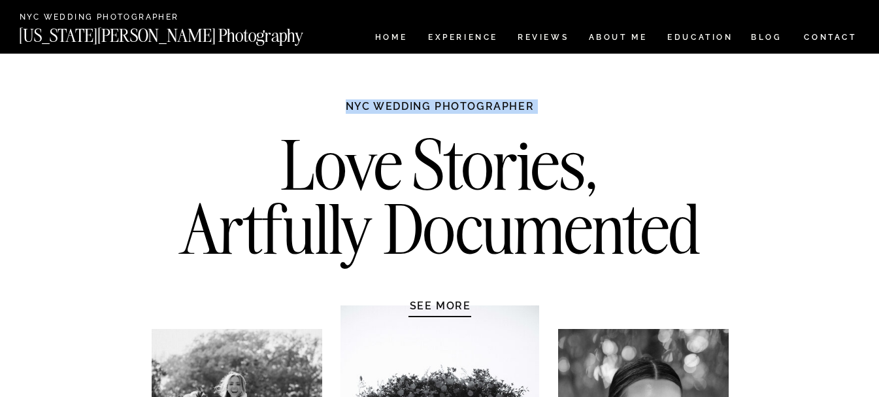
click at [443, 103] on h1 "NYC WEDDING PHOTOGRAPHER" at bounding box center [440, 112] width 245 height 26
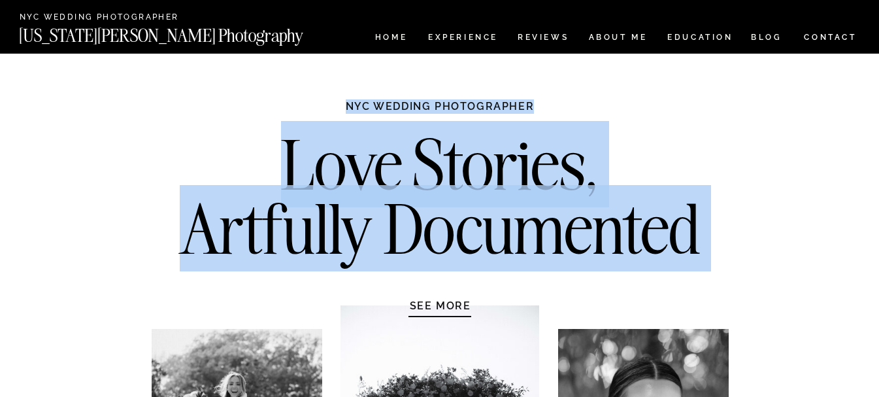
drag, startPoint x: 443, startPoint y: 103, endPoint x: 373, endPoint y: 97, distance: 70.9
click at [352, 101] on h1 "NYC WEDDING PHOTOGRAPHER" at bounding box center [440, 112] width 245 height 26
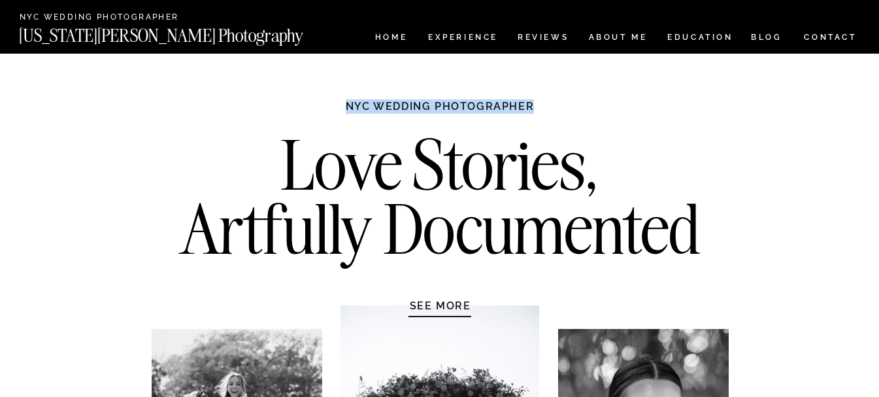
drag, startPoint x: 352, startPoint y: 101, endPoint x: 469, endPoint y: 112, distance: 118.2
click at [469, 112] on h1 "NYC WEDDING PHOTOGRAPHER" at bounding box center [440, 112] width 245 height 26
drag, startPoint x: 469, startPoint y: 112, endPoint x: 357, endPoint y: 102, distance: 112.9
click at [357, 102] on h1 "NYC WEDDING PHOTOGRAPHER" at bounding box center [440, 112] width 245 height 26
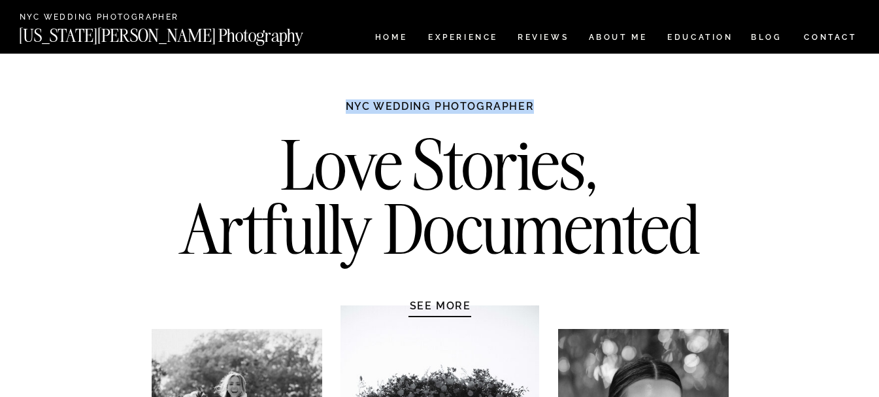
click at [357, 102] on h1 "NYC WEDDING PHOTOGRAPHER" at bounding box center [440, 112] width 245 height 26
drag, startPoint x: 357, startPoint y: 102, endPoint x: 482, endPoint y: 103, distance: 124.9
click at [482, 103] on h1 "NYC WEDDING PHOTOGRAPHER" at bounding box center [440, 112] width 245 height 26
drag, startPoint x: 482, startPoint y: 103, endPoint x: 355, endPoint y: 110, distance: 127.0
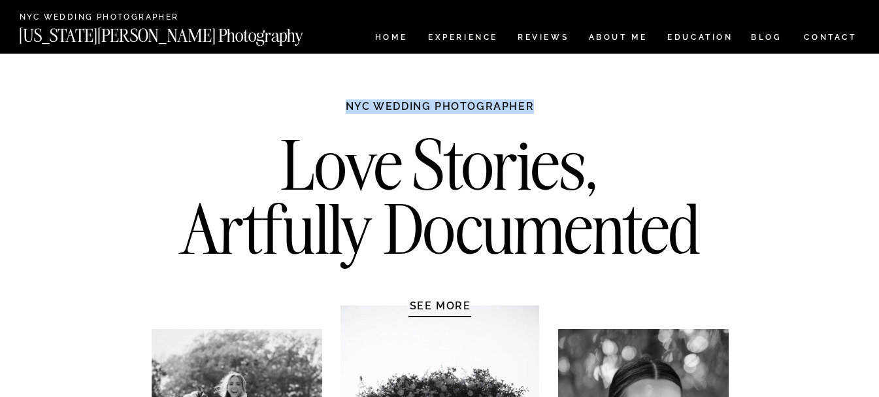
click at [355, 110] on h1 "NYC WEDDING PHOTOGRAPHER" at bounding box center [440, 112] width 245 height 26
click at [354, 110] on h1 "NYC WEDDING PHOTOGRAPHER" at bounding box center [440, 112] width 245 height 26
drag, startPoint x: 354, startPoint y: 110, endPoint x: 519, endPoint y: 107, distance: 164.8
click at [519, 107] on h1 "NYC WEDDING PHOTOGRAPHER" at bounding box center [440, 112] width 245 height 26
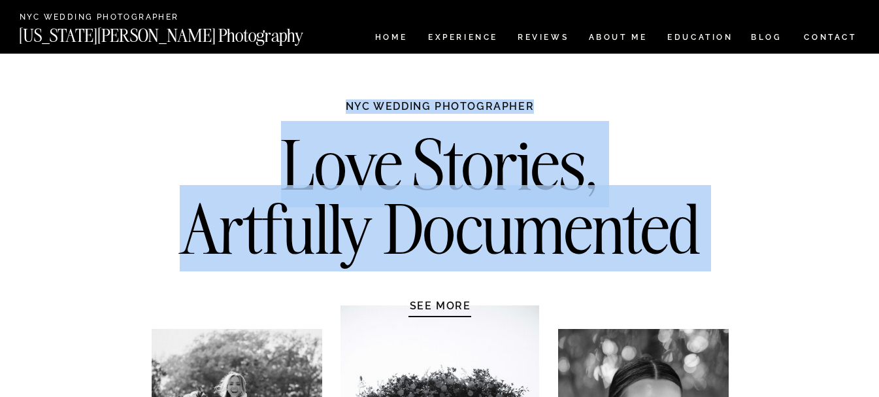
drag, startPoint x: 519, startPoint y: 107, endPoint x: 350, endPoint y: 95, distance: 169.8
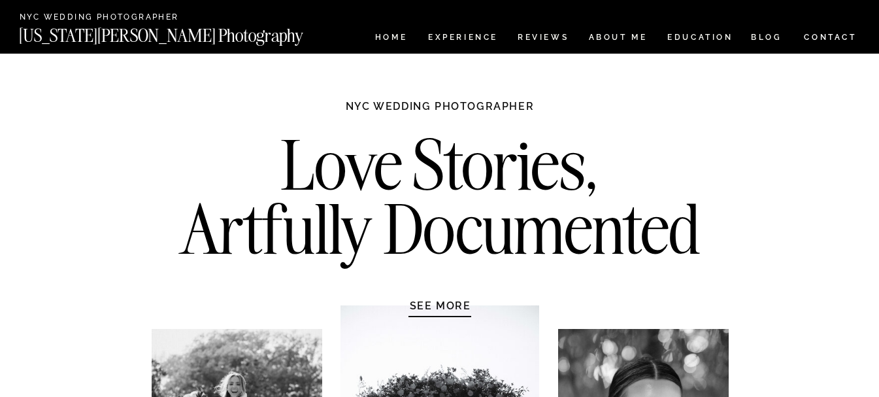
drag, startPoint x: 350, startPoint y: 95, endPoint x: 420, endPoint y: 98, distance: 70.0
click at [475, 103] on h1 "NYC WEDDING PHOTOGRAPHER" at bounding box center [440, 112] width 245 height 26
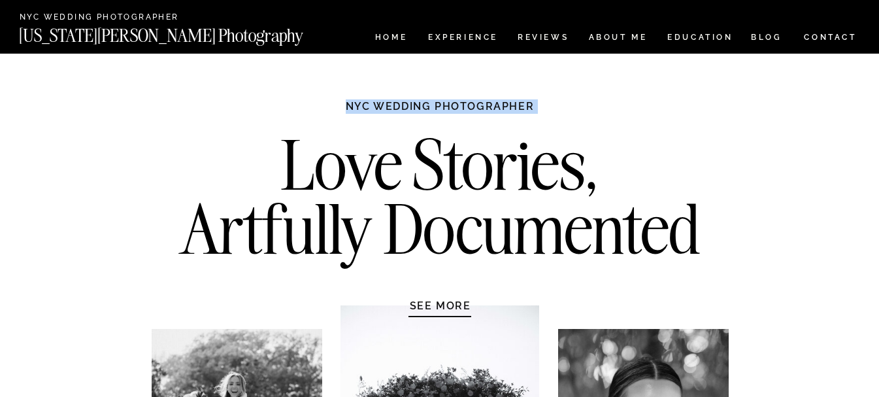
click at [475, 103] on h1 "NYC WEDDING PHOTOGRAPHER" at bounding box center [440, 112] width 245 height 26
drag, startPoint x: 475, startPoint y: 103, endPoint x: 434, endPoint y: 103, distance: 41.2
click at [434, 103] on h1 "NYC WEDDING PHOTOGRAPHER" at bounding box center [440, 112] width 245 height 26
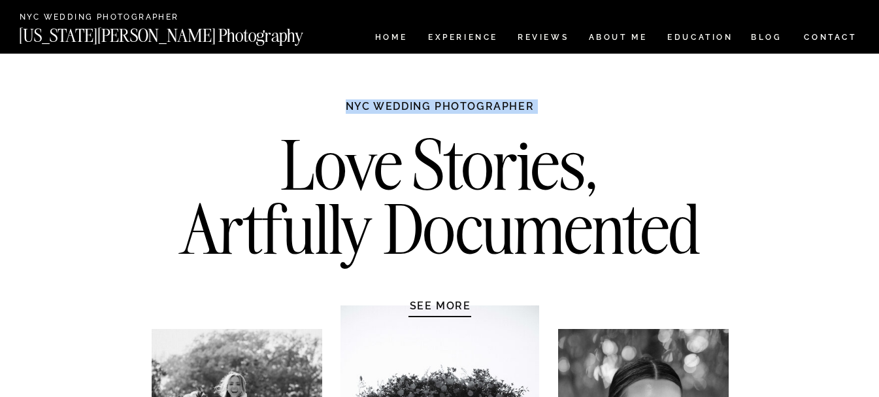
click at [468, 107] on h1 "NYC WEDDING PHOTOGRAPHER" at bounding box center [440, 112] width 245 height 26
drag, startPoint x: 468, startPoint y: 107, endPoint x: 364, endPoint y: 115, distance: 103.6
click at [364, 115] on h1 "NYC WEDDING PHOTOGRAPHER" at bounding box center [440, 112] width 245 height 26
click at [356, 105] on h1 "NYC WEDDING PHOTOGRAPHER" at bounding box center [440, 112] width 245 height 26
drag, startPoint x: 356, startPoint y: 105, endPoint x: 502, endPoint y: 117, distance: 147.0
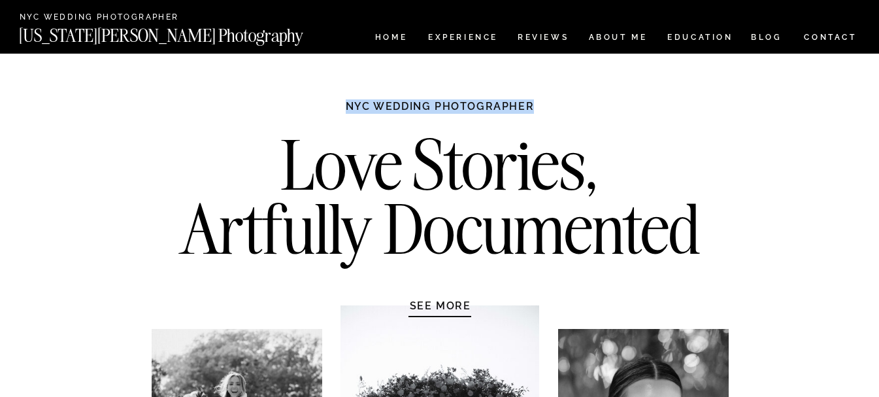
click at [502, 117] on h1 "NYC WEDDING PHOTOGRAPHER" at bounding box center [440, 112] width 245 height 26
click at [510, 109] on h1 "NYC WEDDING PHOTOGRAPHER" at bounding box center [440, 112] width 245 height 26
drag, startPoint x: 510, startPoint y: 109, endPoint x: 326, endPoint y: 100, distance: 184.6
click at [326, 100] on h1 "NYC WEDDING PHOTOGRAPHER" at bounding box center [440, 112] width 245 height 26
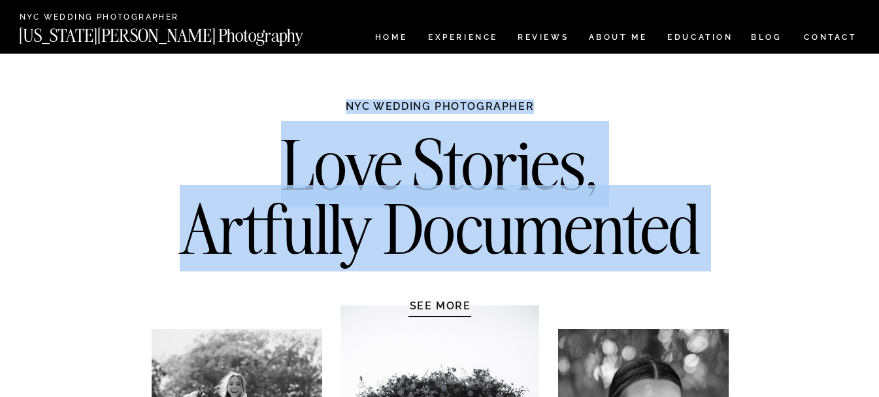
drag, startPoint x: 380, startPoint y: 95, endPoint x: 510, endPoint y: 118, distance: 132.1
click at [509, 116] on h1 "NYC WEDDING PHOTOGRAPHER" at bounding box center [440, 112] width 245 height 26
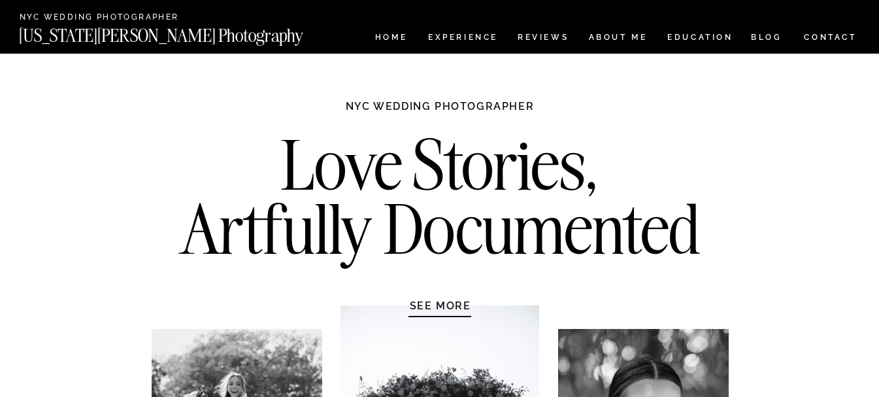
click at [505, 105] on h1 "NYC WEDDING PHOTOGRAPHER" at bounding box center [440, 112] width 245 height 26
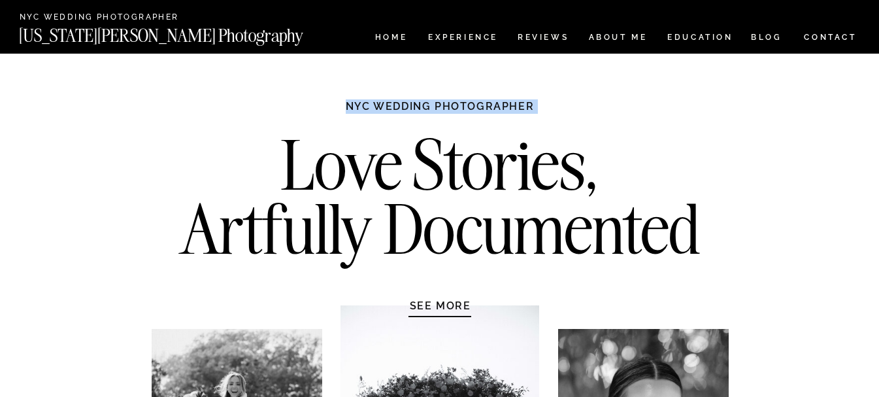
click at [505, 105] on h1 "NYC WEDDING PHOTOGRAPHER" at bounding box center [440, 112] width 245 height 26
click at [472, 105] on h1 "NYC WEDDING PHOTOGRAPHER" at bounding box center [440, 112] width 245 height 26
drag, startPoint x: 472, startPoint y: 105, endPoint x: 330, endPoint y: 102, distance: 142.6
click at [330, 102] on h1 "NYC WEDDING PHOTOGRAPHER" at bounding box center [440, 112] width 245 height 26
click at [388, 115] on h1 "NYC WEDDING PHOTOGRAPHER" at bounding box center [440, 112] width 245 height 26
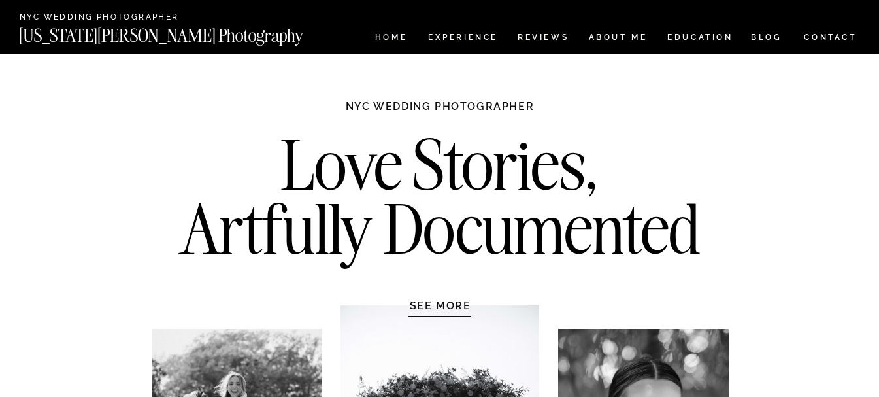
click at [475, 106] on h1 "NYC WEDDING PHOTOGRAPHER" at bounding box center [440, 112] width 245 height 26
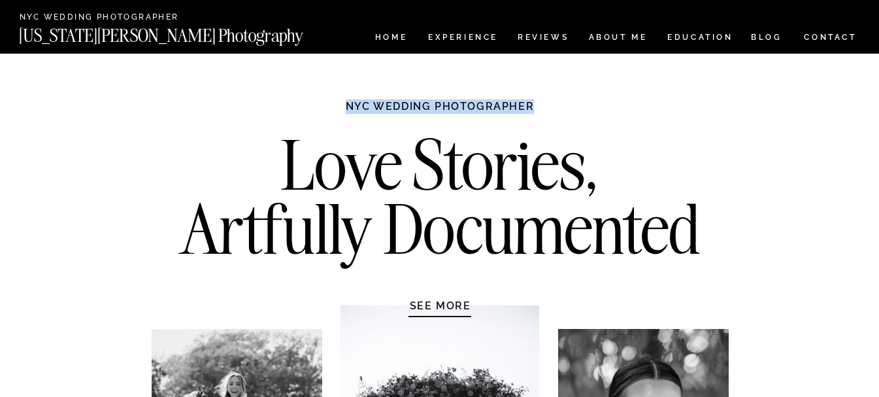
drag, startPoint x: 475, startPoint y: 106, endPoint x: 345, endPoint y: 102, distance: 130.2
click at [345, 102] on h1 "NYC WEDDING PHOTOGRAPHER" at bounding box center [440, 112] width 245 height 26
click at [495, 103] on h1 "NYC WEDDING PHOTOGRAPHER" at bounding box center [440, 112] width 245 height 26
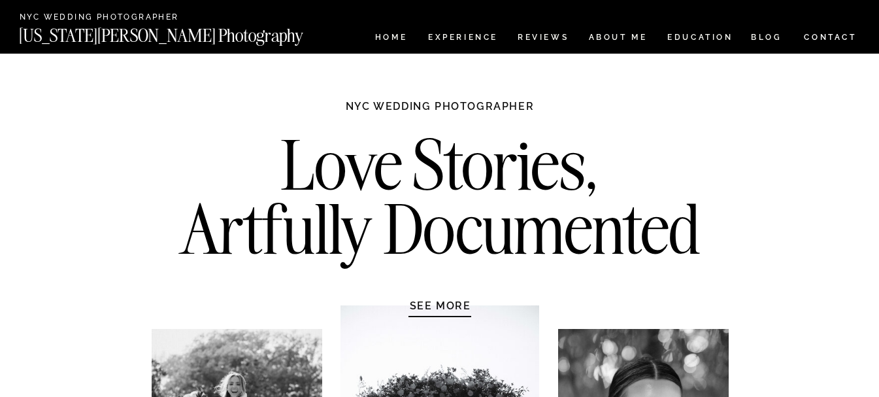
click at [517, 107] on h1 "NYC WEDDING PHOTOGRAPHER" at bounding box center [440, 112] width 245 height 26
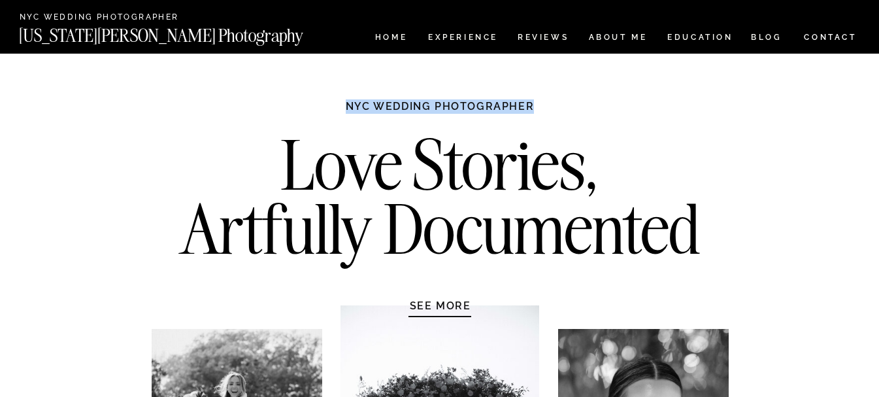
drag
click at [350, 107] on h1 "NYC WEDDING PHOTOGRAPHER" at bounding box center [440, 112] width 245 height 26
click at [466, 105] on h1 "NYC WEDDING PHOTOGRAPHER" at bounding box center [440, 112] width 245 height 26
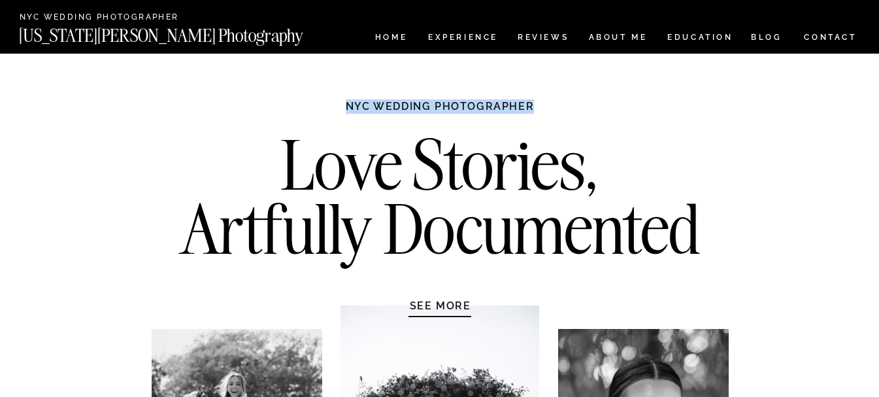
click at [355, 104] on h1 "NYC WEDDING PHOTOGRAPHER" at bounding box center [440, 112] width 245 height 26
click at [356, 105] on h1 "NYC WEDDING PHOTOGRAPHER" at bounding box center [440, 112] width 245 height 26
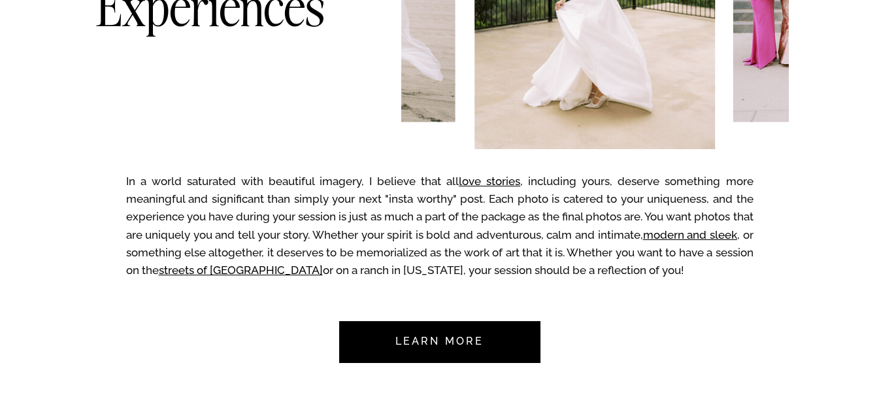
scroll to position [654, 0]
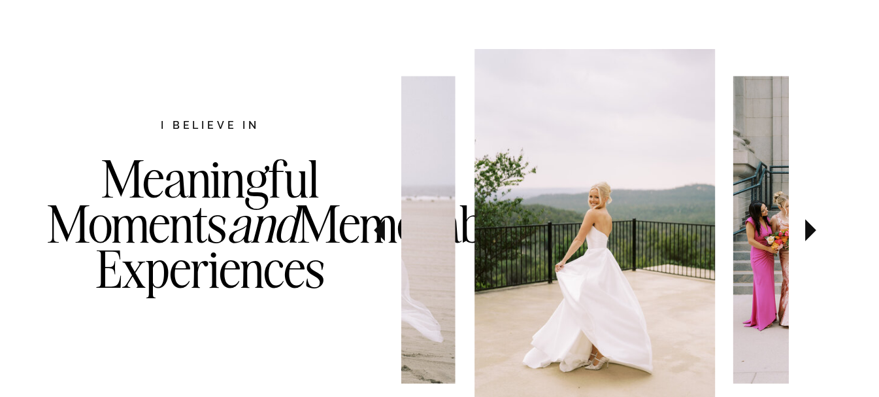
click at [163, 160] on h3 "Meaningful Moments and Memorable Experiences" at bounding box center [210, 250] width 327 height 188
click at [243, 324] on h3 "Meaningful Moments and Memorable Experiences" at bounding box center [210, 250] width 327 height 188
click at [180, 267] on h3 "Meaningful Moments and Memorable Experiences" at bounding box center [210, 250] width 327 height 188
click at [169, 224] on h3 "Meaningful Moments and Memorable Experiences" at bounding box center [210, 250] width 327 height 188
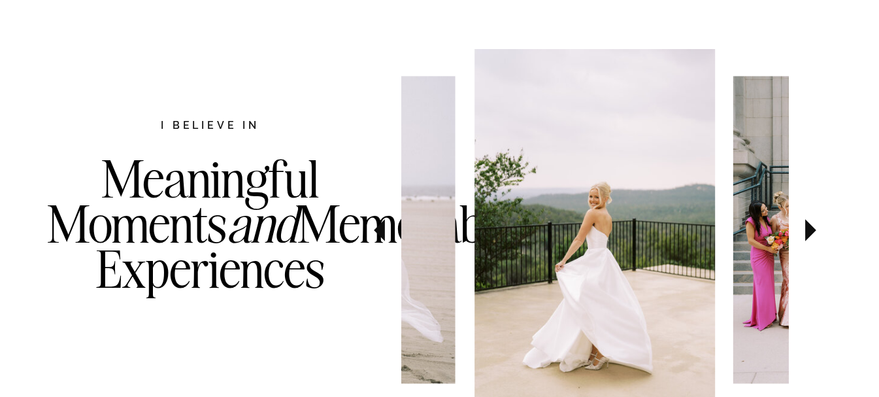
click at [169, 207] on h3 "Meaningful Moments and Memorable Experiences" at bounding box center [210, 250] width 327 height 188
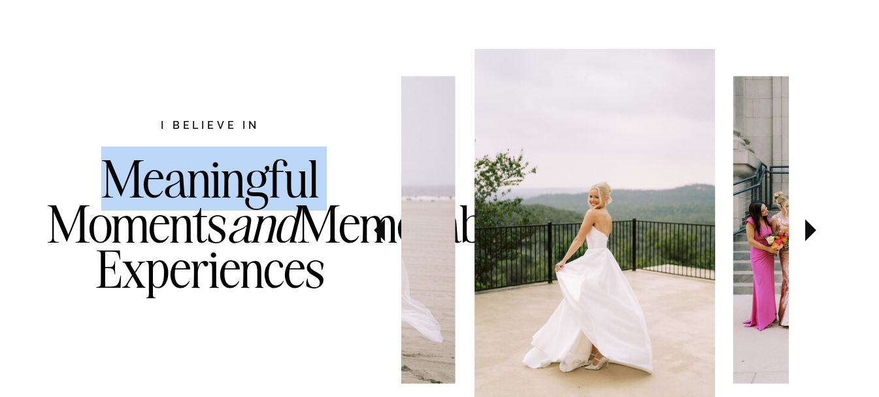
click at [169, 207] on h3 "Meaningful Moments and Memorable Experiences" at bounding box center [210, 250] width 327 height 188
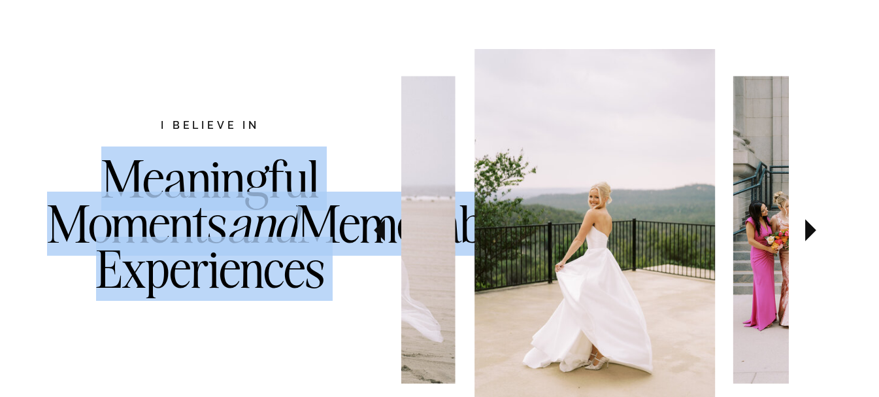
click at [169, 207] on h3 "Meaningful Moments and Memorable Experiences" at bounding box center [210, 250] width 327 height 188
click at [177, 286] on h3 "Meaningful Moments and Memorable Experiences" at bounding box center [210, 250] width 327 height 188
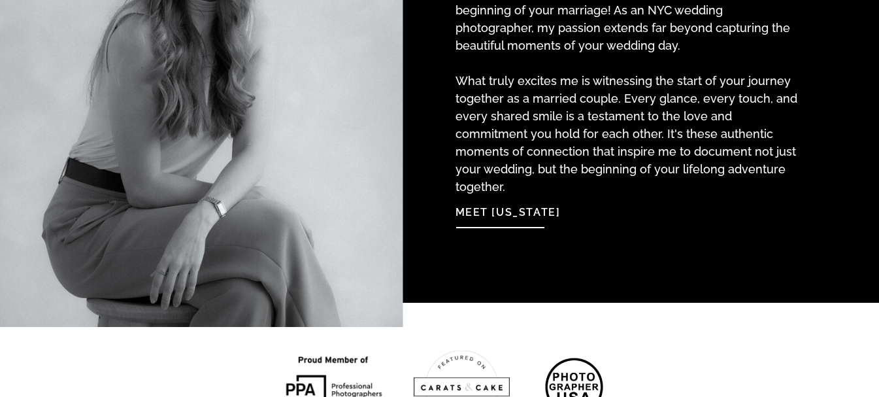
scroll to position [1700, 0]
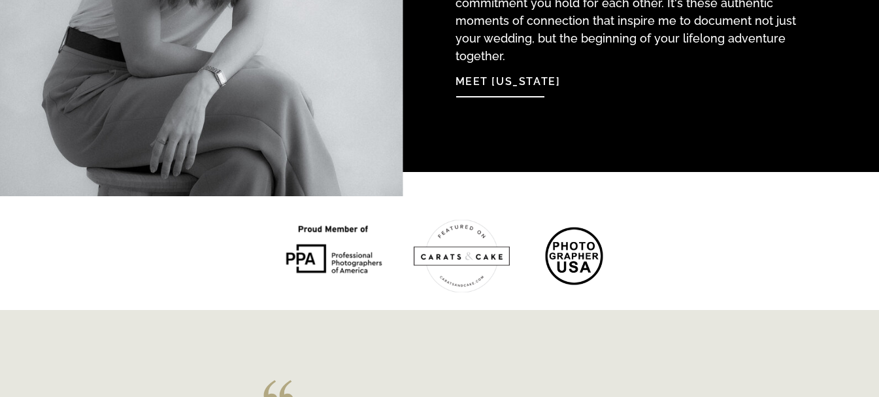
click at [339, 243] on div at bounding box center [334, 251] width 122 height 71
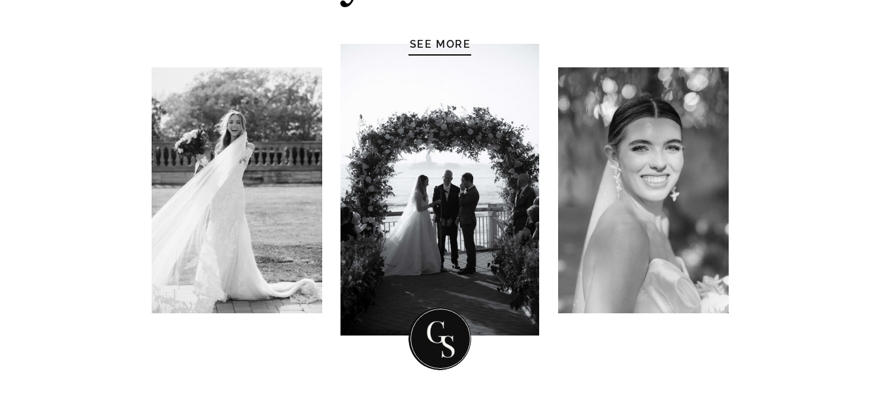
scroll to position [0, 0]
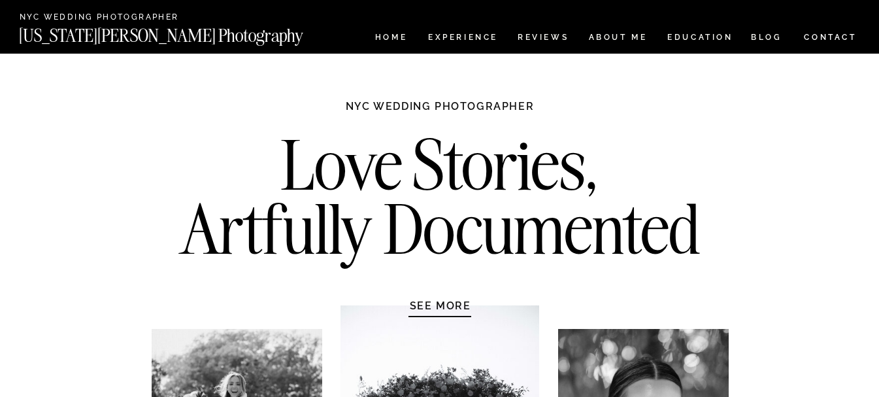
click at [521, 173] on h2 "Love Stories, Artfully Documented" at bounding box center [440, 201] width 549 height 137
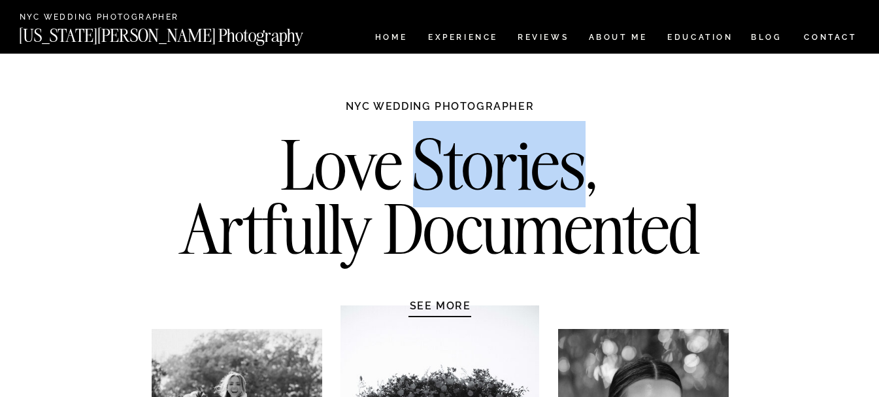
click at [521, 173] on h2 "Love Stories, Artfully Documented" at bounding box center [440, 201] width 549 height 137
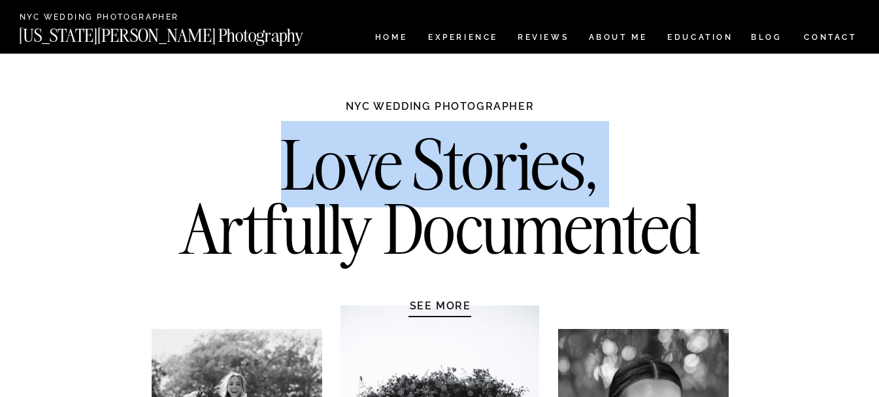
click at [521, 173] on h2 "Love Stories, Artfully Documented" at bounding box center [440, 201] width 549 height 137
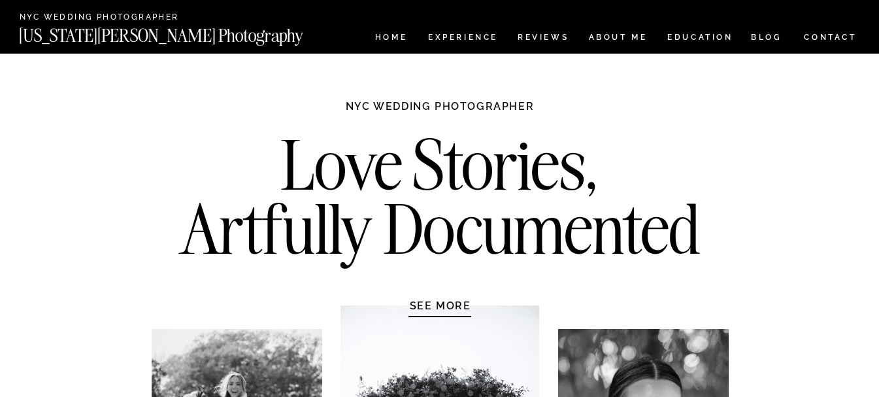
click at [556, 242] on h2 "Love Stories, Artfully Documented" at bounding box center [440, 201] width 549 height 137
click at [369, 213] on h2 "Love Stories, Artfully Documented" at bounding box center [440, 201] width 549 height 137
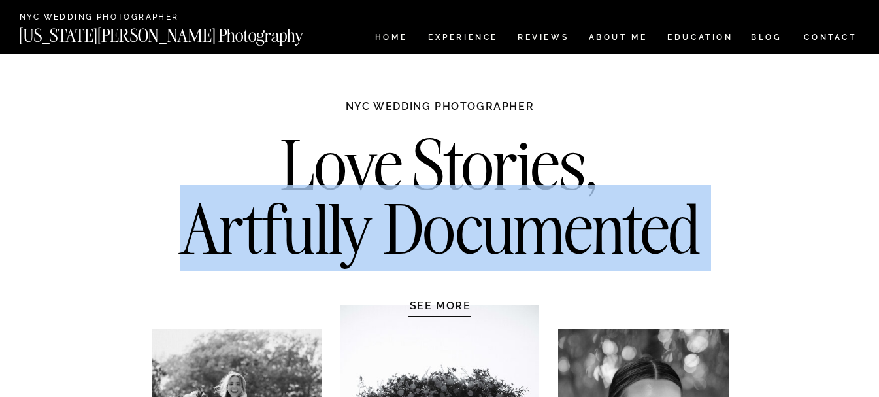
click at [369, 213] on h2 "Love Stories, Artfully Documented" at bounding box center [440, 201] width 549 height 137
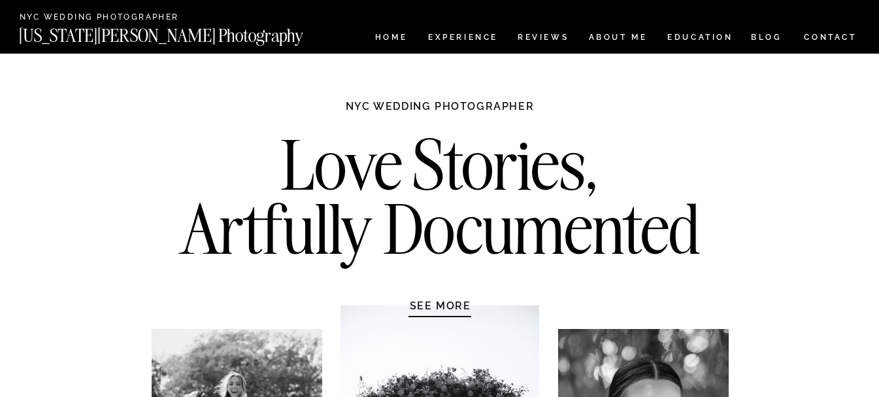
click at [424, 160] on h2 "Love Stories, Artfully Documented" at bounding box center [440, 201] width 549 height 137
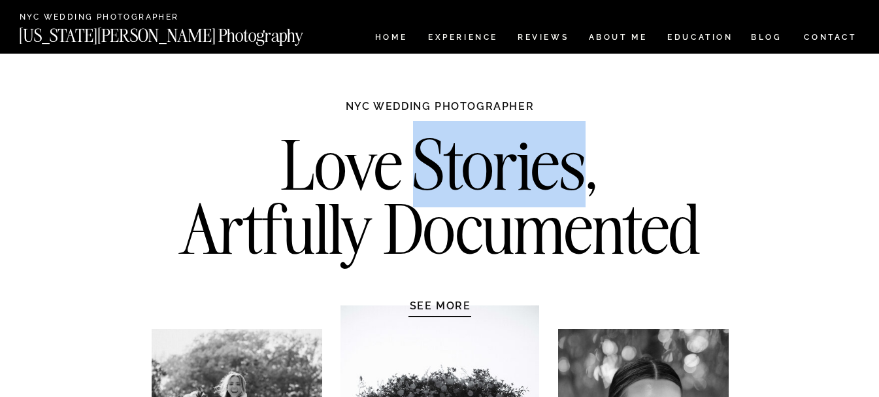
click at [424, 160] on h2 "Love Stories, Artfully Documented" at bounding box center [440, 201] width 549 height 137
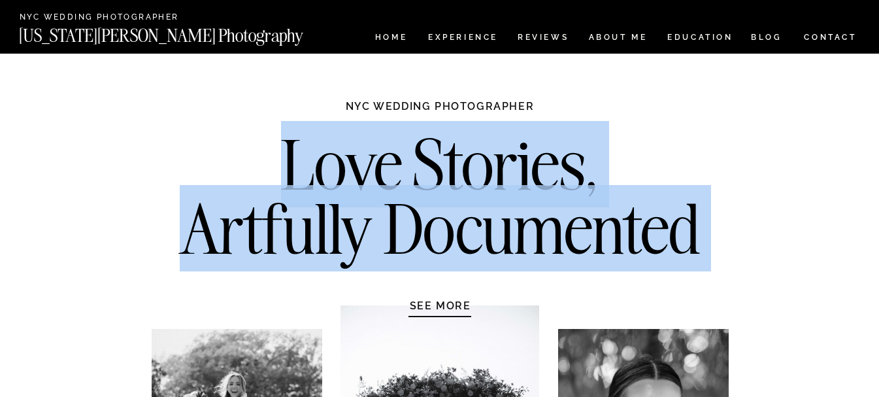
drag, startPoint x: 424, startPoint y: 160, endPoint x: 485, endPoint y: 247, distance: 106.7
click at [485, 247] on h2 "Love Stories, Artfully Documented" at bounding box center [440, 201] width 549 height 137
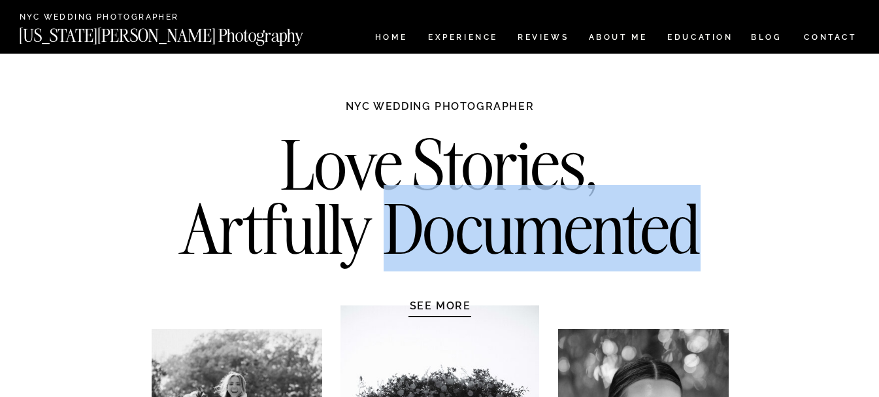
click at [485, 247] on h2 "Love Stories, Artfully Documented" at bounding box center [440, 201] width 549 height 137
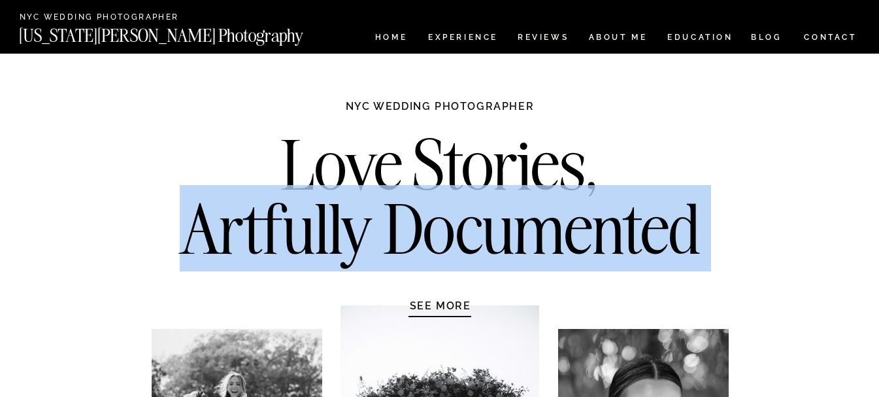
drag, startPoint x: 485, startPoint y: 247, endPoint x: 401, endPoint y: 191, distance: 101.4
click at [405, 196] on h2 "Love Stories, Artfully Documented" at bounding box center [440, 201] width 549 height 137
click at [401, 191] on h2 "Love Stories, Artfully Documented" at bounding box center [440, 201] width 549 height 137
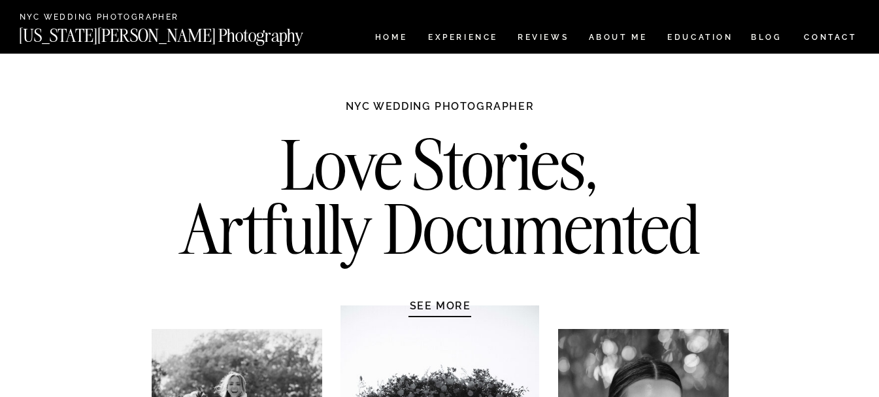
click at [401, 176] on h2 "Love Stories, Artfully Documented" at bounding box center [440, 201] width 549 height 137
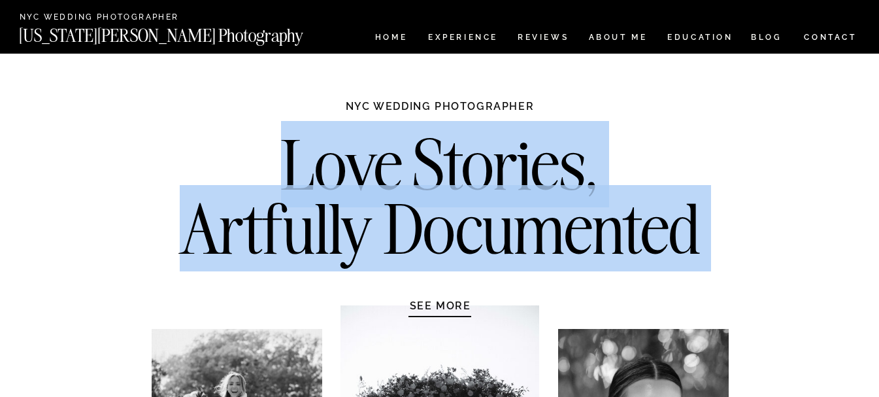
drag, startPoint x: 401, startPoint y: 176, endPoint x: 463, endPoint y: 255, distance: 100.2
click at [463, 255] on h2 "Love Stories, Artfully Documented" at bounding box center [440, 201] width 549 height 137
click at [464, 255] on h2 "Love Stories, Artfully Documented" at bounding box center [440, 201] width 549 height 137
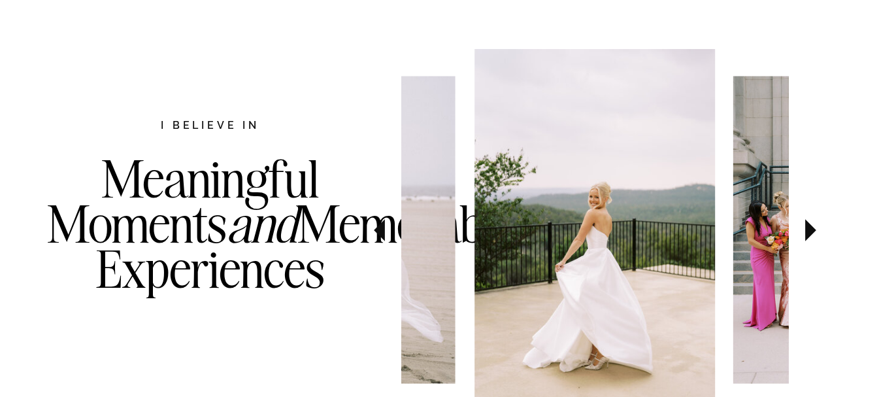
scroll to position [392, 0]
